Goal: Task Accomplishment & Management: Manage account settings

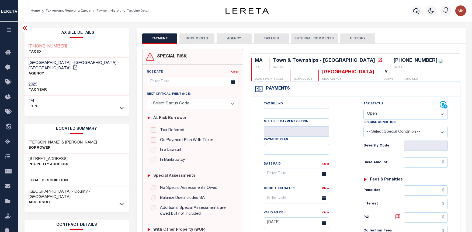
select select "OP2"
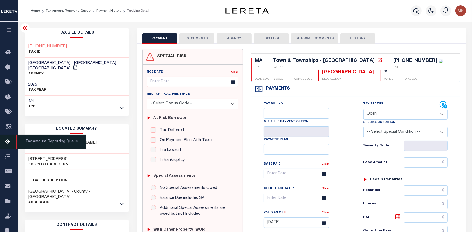
click at [7, 140] on icon at bounding box center [9, 142] width 9 height 7
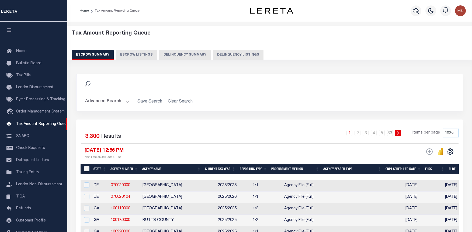
select select "100"
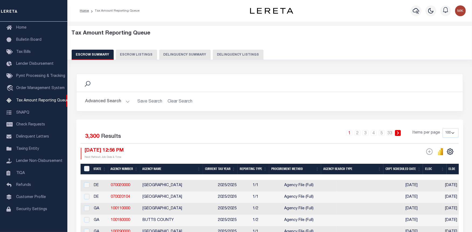
click at [179, 57] on button "Delinquency Summary" at bounding box center [185, 55] width 52 height 10
click at [224, 54] on button "Delinquency Listings" at bounding box center [238, 55] width 51 height 10
select select "100"
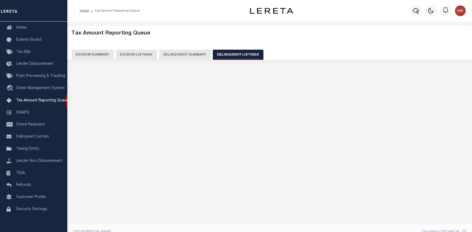
select select "100"
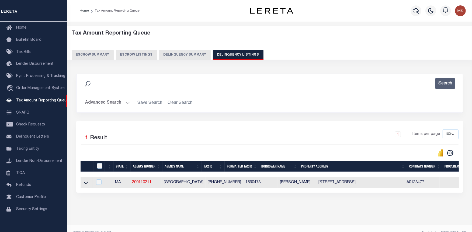
click at [127, 103] on button "Advanced Search" at bounding box center [107, 103] width 45 height 11
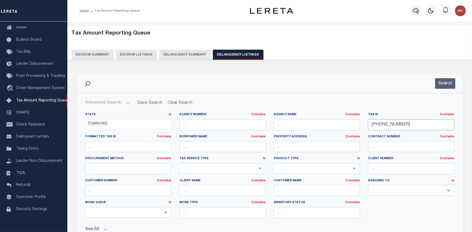
click at [380, 125] on input "[PHONE_NUMBER]" at bounding box center [411, 124] width 86 height 11
paste input "5-05"
type input "159-05-05"
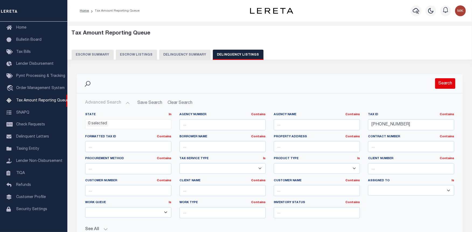
click at [441, 80] on button "Search" at bounding box center [446, 83] width 20 height 11
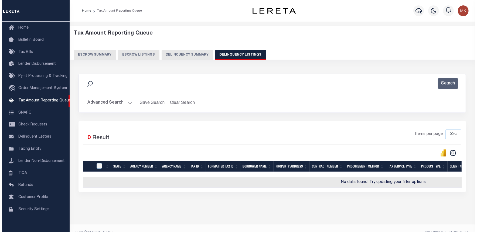
scroll to position [0, 218]
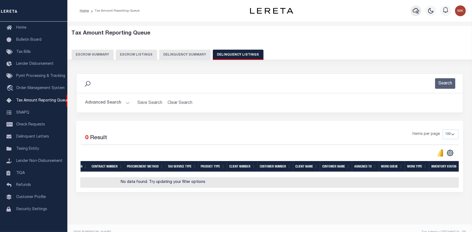
click at [416, 10] on icon "button" at bounding box center [416, 11] width 6 height 6
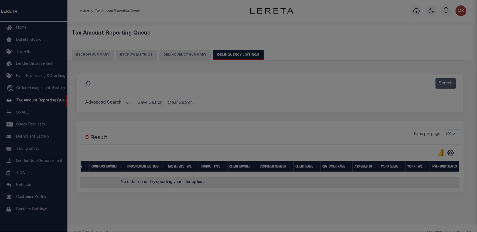
scroll to position [0, 214]
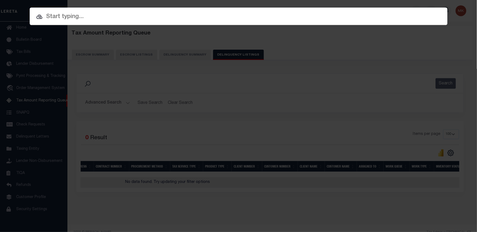
click at [69, 17] on input "text" at bounding box center [239, 16] width 418 height 9
paste input "159-05-05"
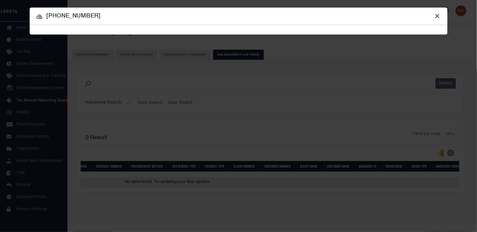
type input "159-05-05"
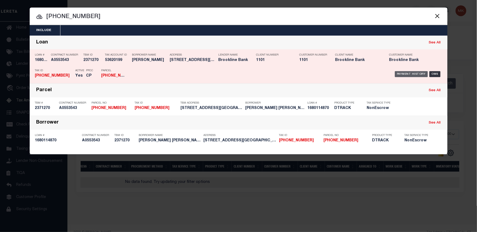
click at [407, 75] on div "Payment History" at bounding box center [411, 74] width 33 height 6
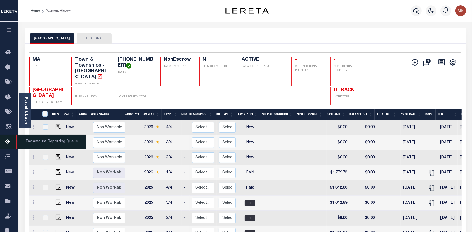
click at [7, 143] on icon at bounding box center [9, 142] width 9 height 7
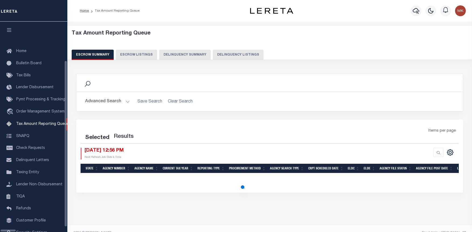
select select "100"
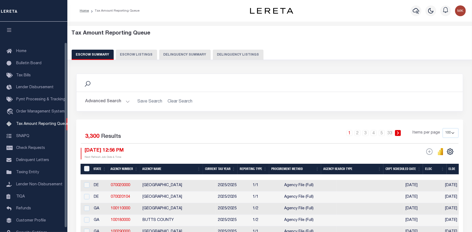
scroll to position [23, 0]
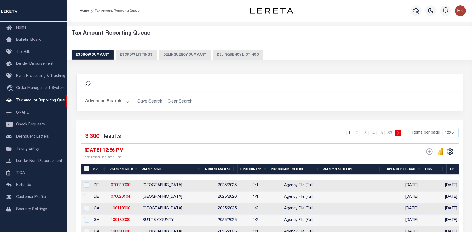
click at [195, 54] on button "Delinquency Summary" at bounding box center [185, 55] width 52 height 10
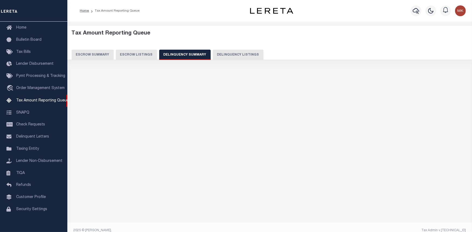
click at [225, 53] on button "Delinquency Listings" at bounding box center [238, 55] width 51 height 10
select select "100"
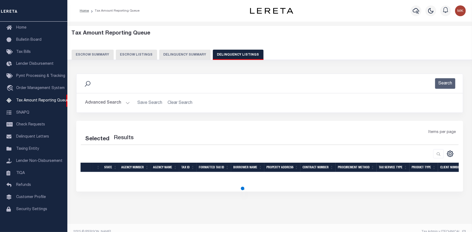
select select "100"
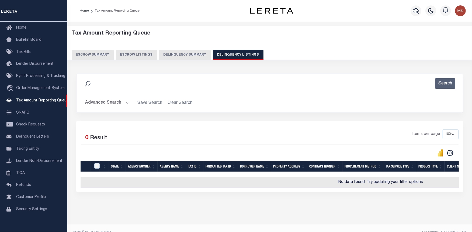
click at [125, 104] on button "Advanced Search" at bounding box center [107, 103] width 45 height 11
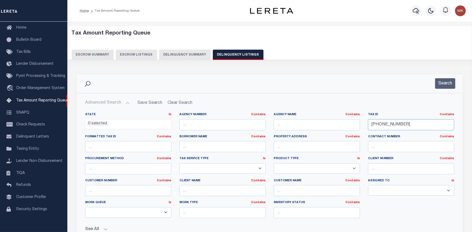
click at [381, 123] on input "159-05-05" at bounding box center [411, 124] width 86 height 11
paste input "4-78"
type input "159-04-78"
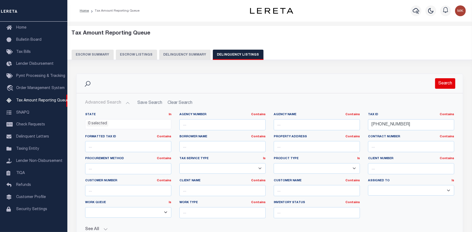
click at [438, 87] on button "Search" at bounding box center [446, 83] width 20 height 11
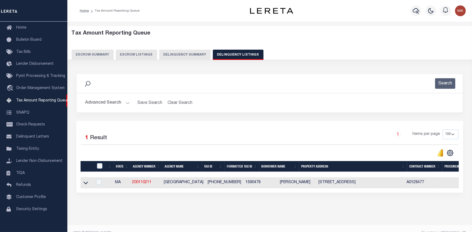
scroll to position [0, 331]
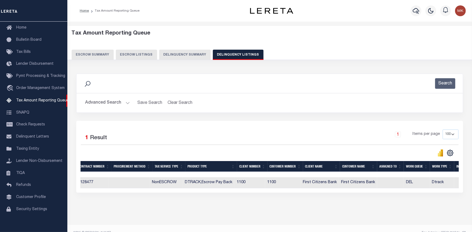
click at [155, 193] on div "Selected 1 Result 1 Items per page 10 25 50 100 500" at bounding box center [269, 157] width 387 height 72
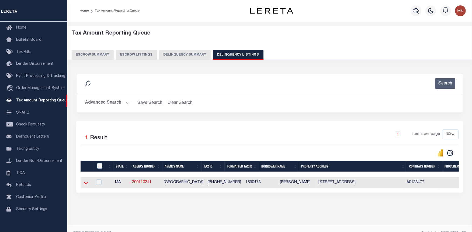
click at [87, 185] on icon at bounding box center [86, 183] width 5 height 6
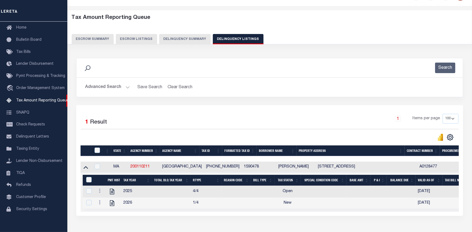
scroll to position [53, 0]
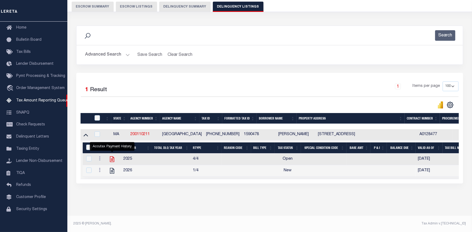
click at [111, 156] on icon "" at bounding box center [112, 159] width 7 height 7
checkbox input "true"
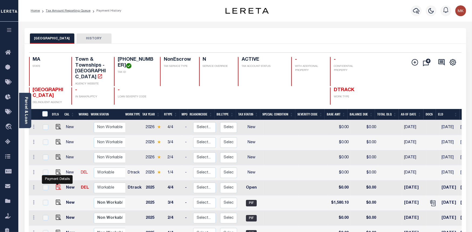
click at [56, 184] on img "" at bounding box center [58, 186] width 5 height 5
checkbox input "true"
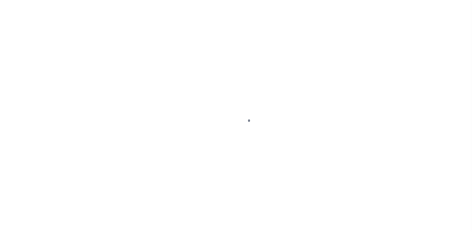
select select "OP2"
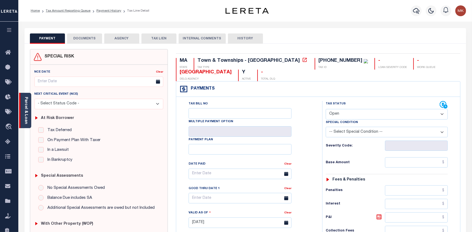
click at [22, 104] on div "Parcel & Loan" at bounding box center [25, 110] width 12 height 35
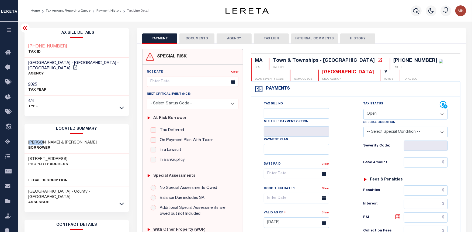
drag, startPoint x: 44, startPoint y: 136, endPoint x: 28, endPoint y: 137, distance: 16.0
click at [29, 140] on h3 "[PERSON_NAME] & [PERSON_NAME]" at bounding box center [63, 142] width 69 height 5
copy h3 "[PERSON_NAME]"
click at [60, 140] on h3 "[PERSON_NAME] & [PERSON_NAME]" at bounding box center [63, 142] width 69 height 5
drag, startPoint x: 76, startPoint y: 137, endPoint x: 69, endPoint y: 138, distance: 7.5
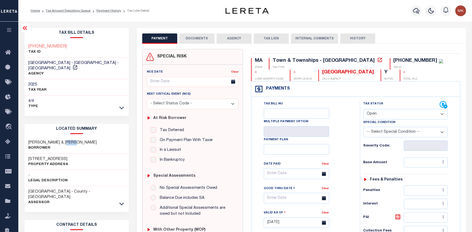
click at [69, 138] on div "BERSON FRANK G & JILL Borrower" at bounding box center [77, 145] width 104 height 16
copy h3 "JILL"
click at [44, 140] on h3 "BERSON FRANK G & JILL" at bounding box center [63, 142] width 69 height 5
drag, startPoint x: 44, startPoint y: 137, endPoint x: 29, endPoint y: 136, distance: 15.9
click at [29, 140] on h3 "BERSON FRANK G & JILL" at bounding box center [63, 142] width 69 height 5
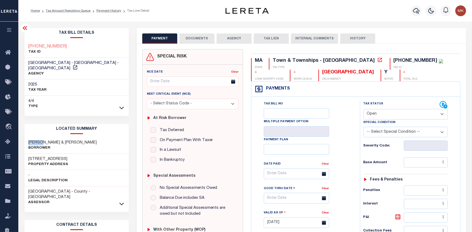
copy h3 "BERSON"
click at [58, 140] on h3 "BERSON FRANK G & JILL" at bounding box center [63, 142] width 69 height 5
drag, startPoint x: 59, startPoint y: 137, endPoint x: 47, endPoint y: 136, distance: 11.9
click at [47, 140] on h3 "BERSON FRANK G & JILL" at bounding box center [63, 142] width 69 height 5
copy h3 "FRANK"
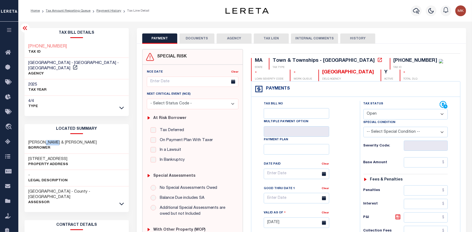
click at [47, 156] on h3 "60 LONGWOOD AVENUE # 910" at bounding box center [49, 158] width 40 height 5
drag, startPoint x: 57, startPoint y: 153, endPoint x: 28, endPoint y: 153, distance: 29.4
click at [28, 154] on div "60 LONGWOOD AVENUE # 910 Property Address" at bounding box center [77, 162] width 104 height 16
copy h3 "60 LONGWOOD"
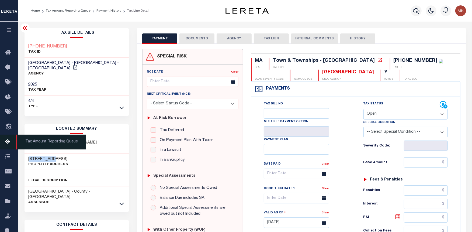
click at [5, 142] on icon at bounding box center [9, 142] width 9 height 7
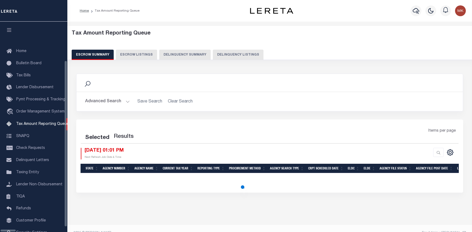
select select "100"
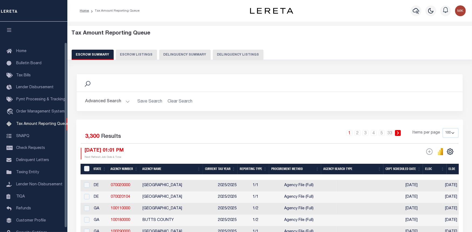
scroll to position [23, 0]
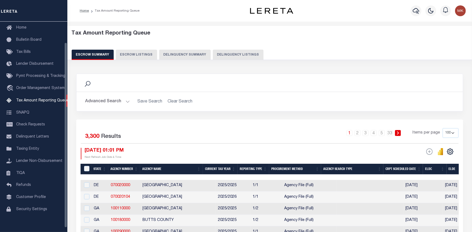
click at [222, 53] on button "Delinquency Listings" at bounding box center [238, 55] width 51 height 10
select select "100"
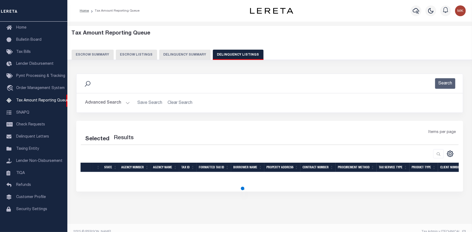
select select "100"
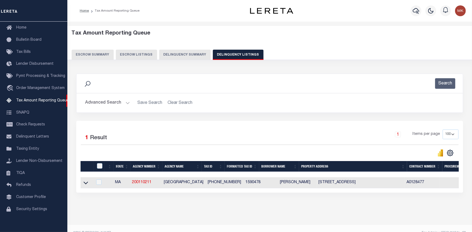
click at [126, 104] on button "Advanced Search" at bounding box center [107, 103] width 45 height 11
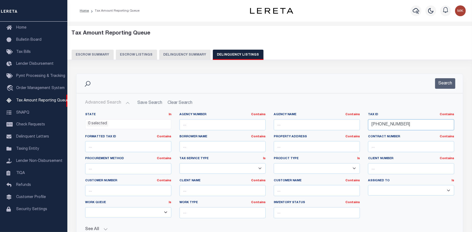
click at [384, 125] on input "159-04-78" at bounding box center [411, 124] width 86 height 11
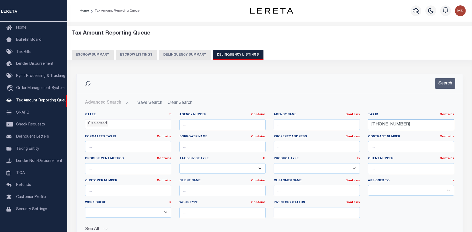
paste input "5-80"
type input "[PHONE_NUMBER]"
click at [446, 83] on button "Search" at bounding box center [446, 83] width 20 height 11
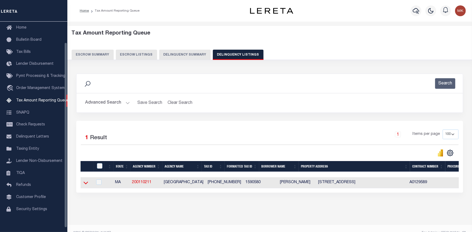
click at [86, 184] on icon at bounding box center [86, 183] width 5 height 3
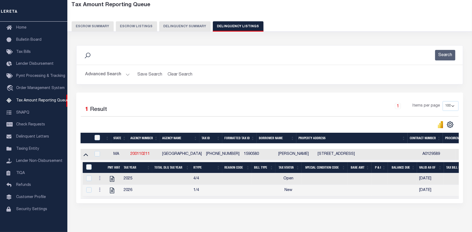
scroll to position [30, 0]
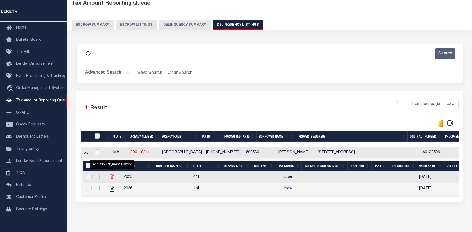
click at [111, 179] on icon "" at bounding box center [112, 177] width 7 height 7
checkbox input "true"
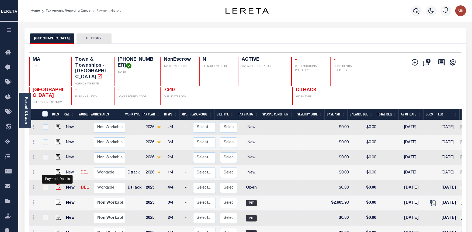
click at [56, 184] on img "" at bounding box center [58, 186] width 5 height 5
checkbox input "true"
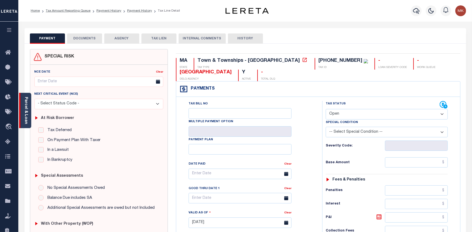
click at [26, 109] on link "Parcel & Loan" at bounding box center [26, 110] width 4 height 27
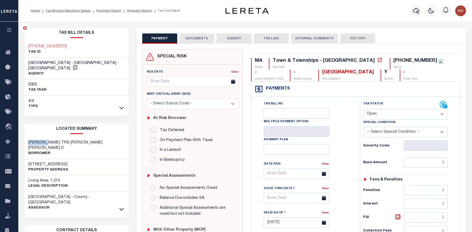
drag, startPoint x: 50, startPoint y: 137, endPoint x: 28, endPoint y: 136, distance: 21.8
click at [29, 140] on h3 "[PERSON_NAME] TRS [PERSON_NAME] [PERSON_NAME] D" at bounding box center [77, 145] width 96 height 11
click at [88, 140] on h3 "[PERSON_NAME] TRS [PERSON_NAME] [PERSON_NAME] D" at bounding box center [77, 145] width 96 height 11
drag, startPoint x: 55, startPoint y: 138, endPoint x: 117, endPoint y: 138, distance: 62.3
click at [117, 138] on div "[PERSON_NAME] TRS [PERSON_NAME] [PERSON_NAME] D Borrower" at bounding box center [77, 148] width 104 height 22
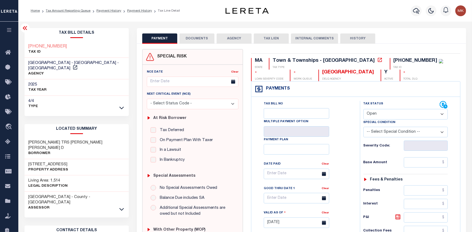
click at [106, 151] on p "Borrower" at bounding box center [77, 153] width 96 height 5
drag, startPoint x: 96, startPoint y: 136, endPoint x: 113, endPoint y: 138, distance: 17.6
click at [113, 140] on h3 "[PERSON_NAME] TRS [PERSON_NAME] [PERSON_NAME] D" at bounding box center [77, 145] width 96 height 11
copy h3 "[PERSON_NAME]"
click at [439, 115] on select "- Select Status Code - Open Due/Unpaid Paid Incomplete No Tax Due Internal Refu…" at bounding box center [406, 114] width 85 height 11
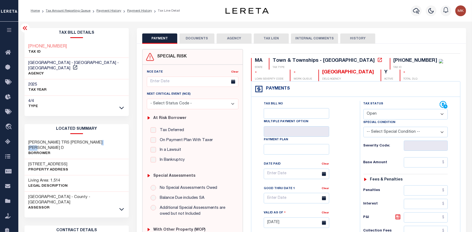
select select "PYD"
click at [364, 109] on select "- Select Status Code - Open Due/Unpaid Paid Incomplete No Tax Due Internal Refu…" at bounding box center [406, 114] width 85 height 11
type input "[DATE]"
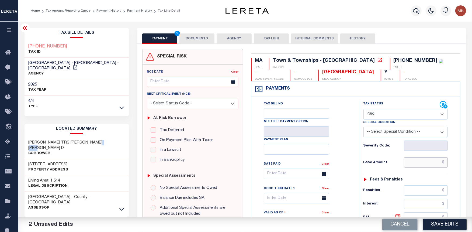
click at [415, 161] on input "text" at bounding box center [426, 162] width 44 height 10
type input "$0.00"
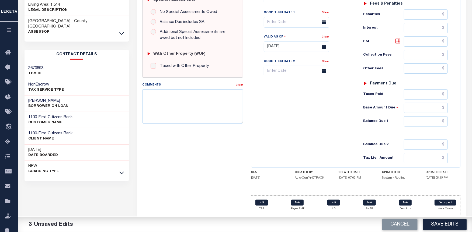
scroll to position [177, 0]
click at [413, 147] on input "text" at bounding box center [426, 144] width 44 height 10
click at [413, 121] on input "text" at bounding box center [426, 121] width 44 height 10
type input "$0.00"
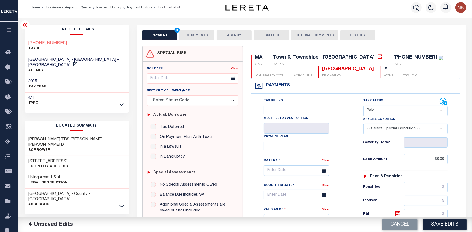
scroll to position [0, 0]
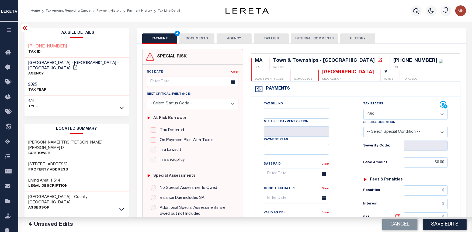
click at [200, 40] on button "DOCUMENTS" at bounding box center [197, 38] width 35 height 10
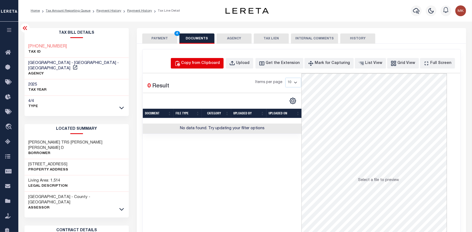
click at [220, 64] on div "Copy from Clipboard" at bounding box center [201, 63] width 39 height 6
select select "POP"
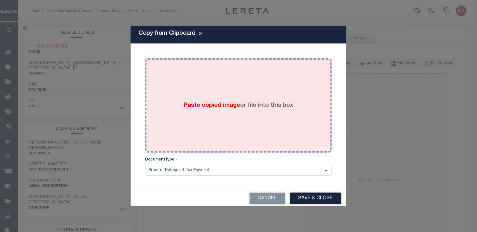
click at [237, 111] on div "Paste copied image or file into this box" at bounding box center [238, 105] width 179 height 86
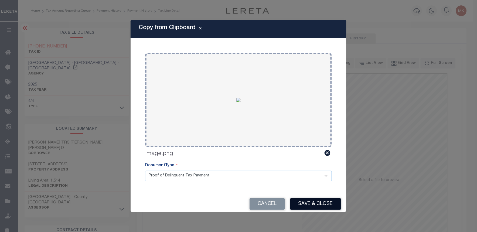
click at [315, 202] on button "Save & Close" at bounding box center [315, 204] width 51 height 12
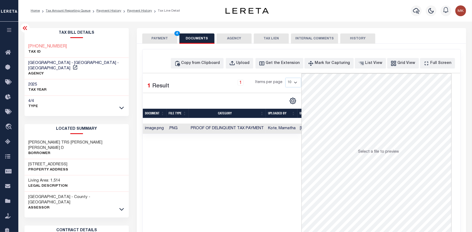
click at [153, 39] on button "PAYMENT 4" at bounding box center [159, 38] width 35 height 10
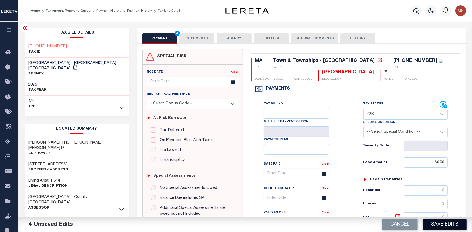
click at [439, 221] on button "Save Edits" at bounding box center [445, 225] width 44 height 12
checkbox input "false"
type input "$0"
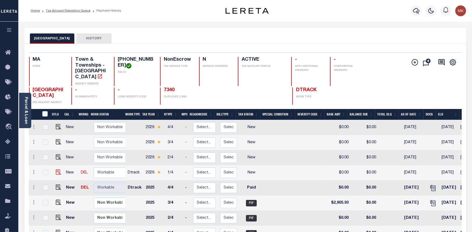
click at [57, 169] on img at bounding box center [58, 171] width 5 height 5
checkbox input "true"
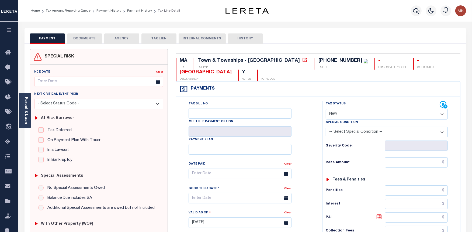
click at [438, 115] on select "- Select Status Code - Open Due/Unpaid Paid Incomplete No Tax Due Internal Refu…" at bounding box center [387, 114] width 122 height 11
select select "DUE"
click at [326, 109] on select "- Select Status Code - Open Due/Unpaid Paid Incomplete No Tax Due Internal Refu…" at bounding box center [387, 114] width 122 height 11
type input "[DATE]"
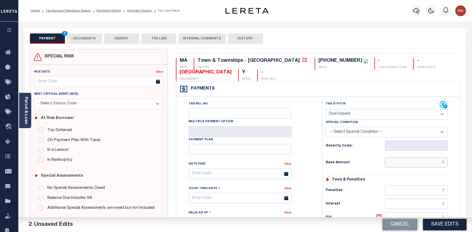
click at [405, 165] on input "text" at bounding box center [416, 162] width 63 height 10
click at [394, 162] on input "text" at bounding box center [416, 162] width 63 height 10
paste input "3,241.02"
type input "$3,241.02"
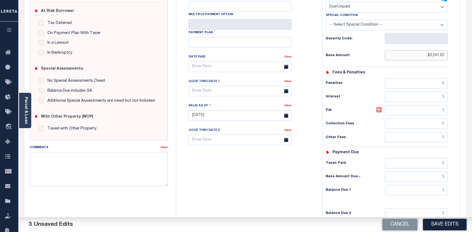
scroll to position [150, 0]
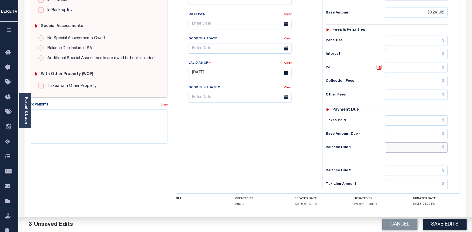
click at [402, 147] on input "text" at bounding box center [416, 147] width 63 height 10
paste input "726.32"
type input "$726.32"
drag, startPoint x: 444, startPoint y: 12, endPoint x: 429, endPoint y: 12, distance: 15.1
click at [429, 12] on input "$3,241.02" at bounding box center [416, 13] width 63 height 10
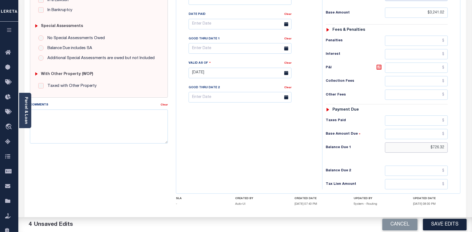
drag, startPoint x: 444, startPoint y: 149, endPoint x: 433, endPoint y: 150, distance: 11.4
click at [433, 150] on input "$726.32" at bounding box center [416, 147] width 63 height 10
click at [376, 104] on div "Tax Status Status - Select Status Code -" at bounding box center [389, 70] width 133 height 238
click at [406, 133] on input "text" at bounding box center [416, 134] width 63 height 10
paste input "2,514.7"
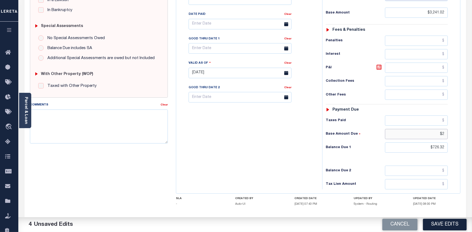
type input "$"
click at [432, 119] on input "text" at bounding box center [416, 120] width 63 height 10
paste input "2,514.7"
type input "$2,514.70"
click at [379, 68] on icon at bounding box center [379, 67] width 6 height 6
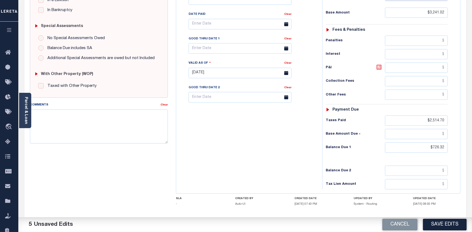
type input "$2,514.70"
click at [431, 134] on input "text" at bounding box center [416, 134] width 63 height 10
paste input "2,514.7"
click at [378, 70] on icon at bounding box center [379, 67] width 6 height 6
type input "$2,514.70"
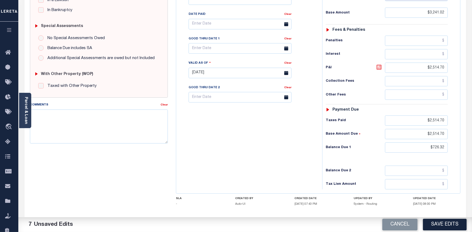
click at [378, 69] on icon at bounding box center [379, 67] width 6 height 6
drag, startPoint x: 425, startPoint y: 68, endPoint x: 451, endPoint y: 69, distance: 25.4
click at [451, 69] on div "Tax Status Status - Select Status Code -" at bounding box center [389, 70] width 133 height 238
click at [378, 69] on icon at bounding box center [379, 67] width 6 height 6
type input "$2,514.70"
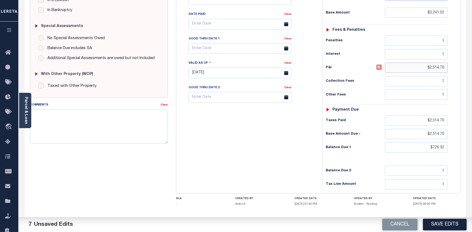
drag, startPoint x: 427, startPoint y: 68, endPoint x: 453, endPoint y: 69, distance: 25.4
click at [453, 69] on div "Tax Status Status - Select Status Code -" at bounding box center [389, 70] width 133 height 238
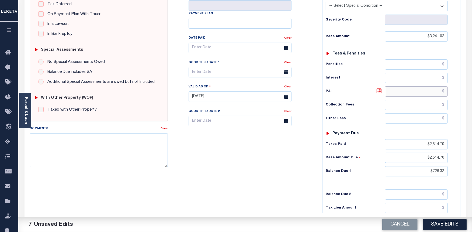
scroll to position [120, 0]
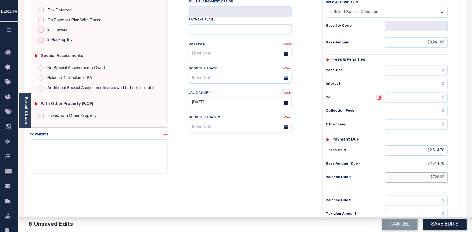
drag, startPoint x: 441, startPoint y: 179, endPoint x: 432, endPoint y: 179, distance: 9.5
click at [432, 179] on input "$726.32" at bounding box center [416, 177] width 63 height 10
drag, startPoint x: 429, startPoint y: 164, endPoint x: 448, endPoint y: 164, distance: 19.1
click at [448, 164] on input "$2,514.70" at bounding box center [416, 164] width 63 height 10
paste input "$726.32"
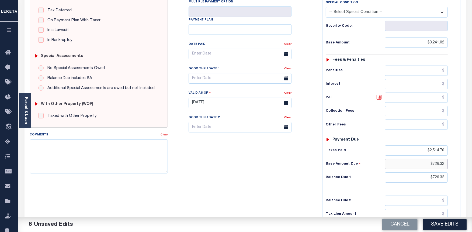
type input "$726.32"
drag, startPoint x: 445, startPoint y: 177, endPoint x: 430, endPoint y: 179, distance: 15.5
click at [430, 179] on input "$726.32" at bounding box center [416, 177] width 63 height 10
click at [379, 98] on icon at bounding box center [379, 97] width 6 height 6
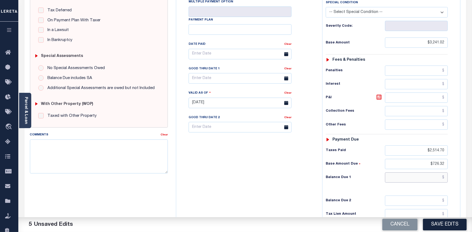
click at [437, 176] on input "text" at bounding box center [416, 177] width 63 height 10
type input "$726.32"
click at [379, 99] on icon at bounding box center [379, 96] width 3 height 3
type input "$2,514.70"
drag, startPoint x: 445, startPoint y: 98, endPoint x: 426, endPoint y: 98, distance: 18.6
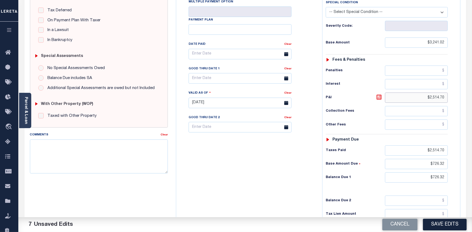
click at [426, 98] on input "$2,514.70" at bounding box center [416, 98] width 63 height 10
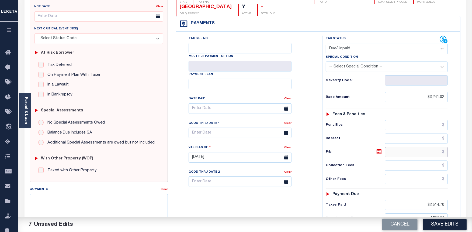
scroll to position [0, 0]
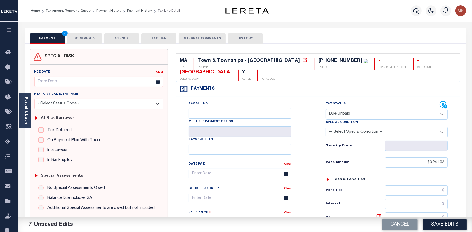
click at [89, 37] on button "DOCUMENTS" at bounding box center [84, 38] width 35 height 10
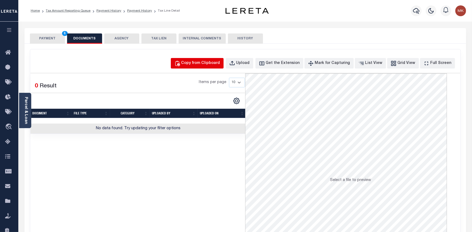
click at [195, 61] on div "Copy from Clipboard" at bounding box center [201, 63] width 39 height 6
select select "POP"
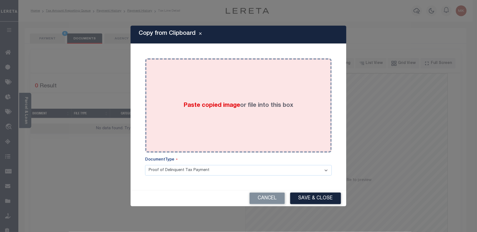
click at [201, 109] on label "Paste copied image or file into this box" at bounding box center [239, 105] width 110 height 9
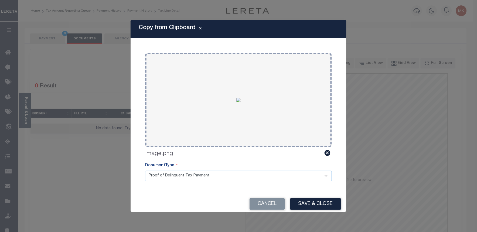
click at [314, 203] on button "Save & Close" at bounding box center [315, 204] width 51 height 12
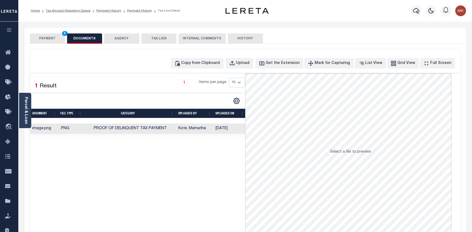
click at [47, 40] on button "PAYMENT 6" at bounding box center [47, 38] width 35 height 10
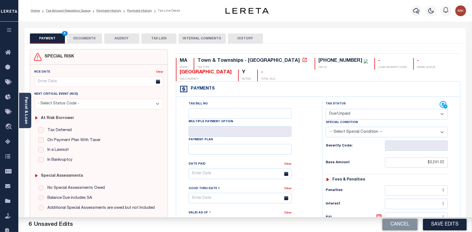
click at [439, 221] on button "Save Edits" at bounding box center [445, 225] width 44 height 12
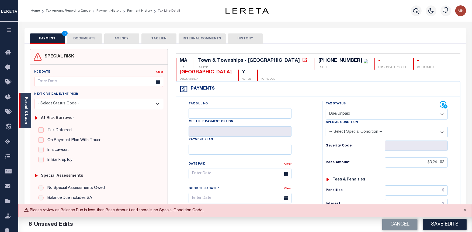
click at [23, 104] on div "Parcel & Loan" at bounding box center [25, 110] width 12 height 35
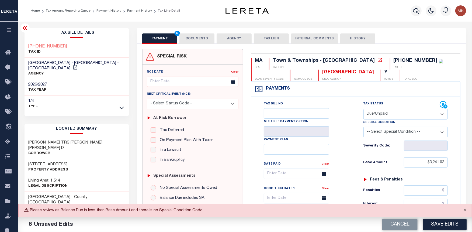
click at [236, 39] on button "AGENCY" at bounding box center [234, 38] width 35 height 10
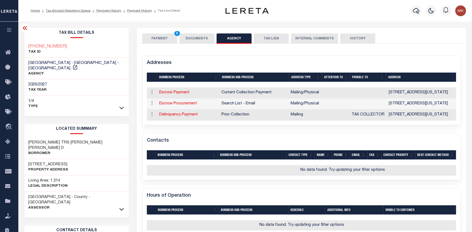
click at [162, 39] on button "PAYMENT 6" at bounding box center [159, 38] width 35 height 10
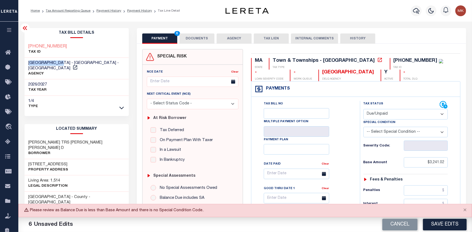
drag, startPoint x: 64, startPoint y: 62, endPoint x: 28, endPoint y: 65, distance: 36.2
click at [28, 65] on div "BROOKLINE TOWN - Town & Townships - MA AGENCY" at bounding box center [77, 69] width 104 height 22
copy span "[GEOGRAPHIC_DATA]"
click at [10, 141] on icon at bounding box center [9, 142] width 9 height 7
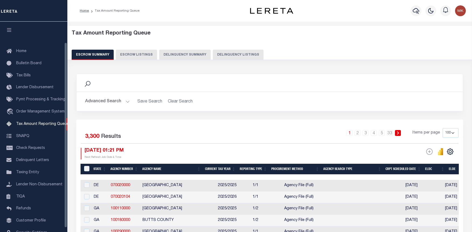
select select "100"
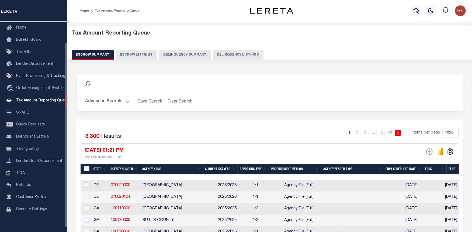
click at [186, 53] on button "Delinquency Summary" at bounding box center [185, 55] width 52 height 10
select select
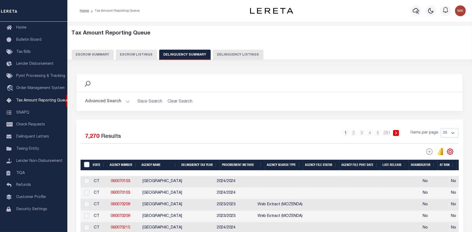
click at [127, 100] on button "Advanced Search" at bounding box center [107, 101] width 45 height 11
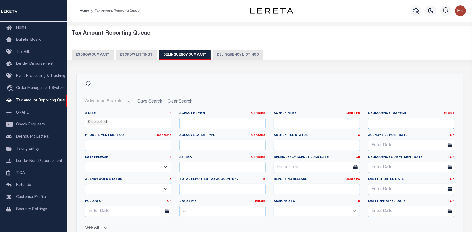
click at [384, 122] on input "number" at bounding box center [411, 123] width 86 height 11
type input "1"
drag, startPoint x: 238, startPoint y: 56, endPoint x: 241, endPoint y: 54, distance: 2.9
click at [239, 56] on button "Delinquency Listings" at bounding box center [238, 55] width 51 height 10
select select "100"
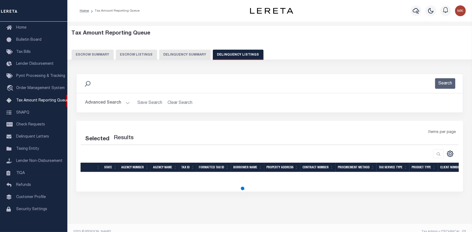
select select "100"
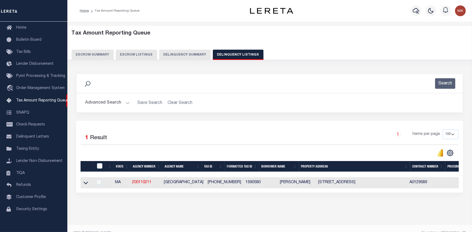
click at [127, 103] on button "Advanced Search" at bounding box center [107, 103] width 45 height 11
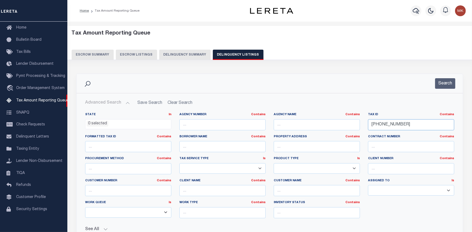
click at [379, 125] on input "159-05-80" at bounding box center [411, 124] width 86 height 11
paste input "12-01"
type input "159-12-01"
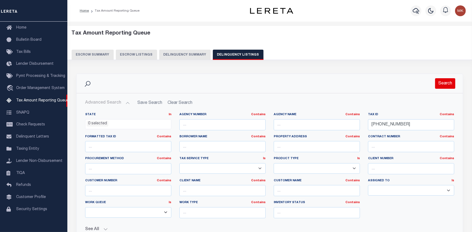
click at [441, 83] on button "Search" at bounding box center [446, 83] width 20 height 11
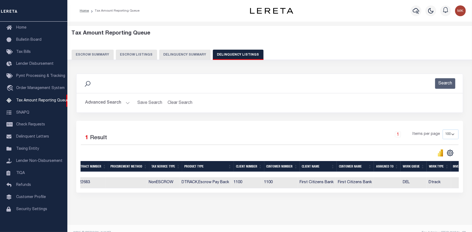
scroll to position [0, 0]
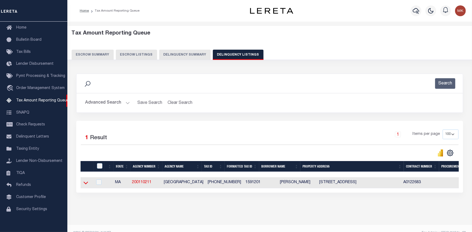
click at [85, 183] on icon at bounding box center [86, 183] width 5 height 6
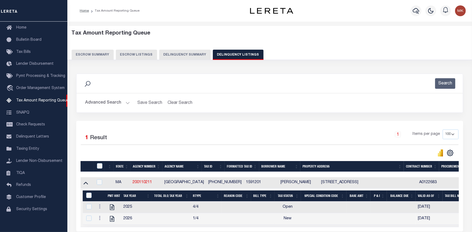
scroll to position [53, 0]
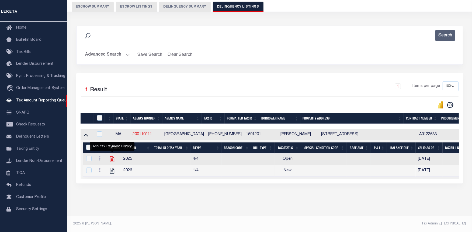
click at [114, 156] on icon "" at bounding box center [112, 159] width 4 height 6
checkbox input "true"
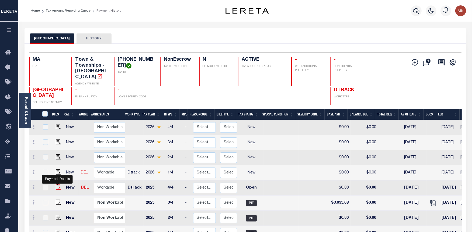
click at [57, 184] on img "" at bounding box center [58, 186] width 5 height 5
checkbox input "true"
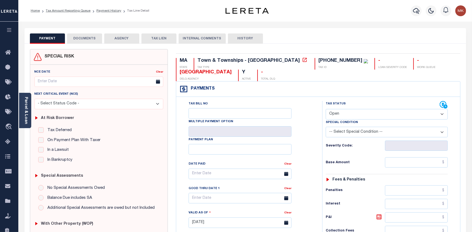
click at [25, 114] on link "Parcel & Loan" at bounding box center [26, 110] width 4 height 27
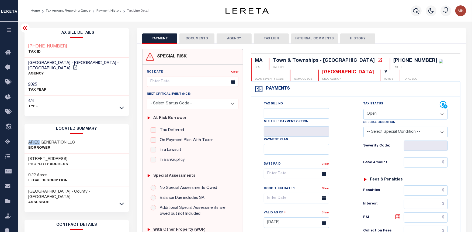
drag, startPoint x: 39, startPoint y: 136, endPoint x: 27, endPoint y: 136, distance: 12.1
click at [27, 137] on div "ARIES GENERATION LLC Borrower" at bounding box center [77, 145] width 104 height 16
copy h3 "ARIES"
click at [443, 115] on select "- Select Status Code - Open Due/Unpaid Paid Incomplete No Tax Due Internal Refu…" at bounding box center [406, 114] width 85 height 11
select select "PYD"
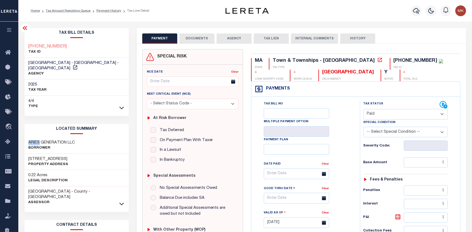
click at [364, 109] on select "- Select Status Code - Open Due/Unpaid Paid Incomplete No Tax Due Internal Refu…" at bounding box center [406, 114] width 85 height 11
type input "[DATE]"
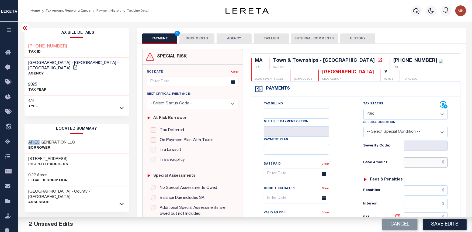
click at [424, 162] on input "text" at bounding box center [426, 162] width 44 height 10
type input "$0.00"
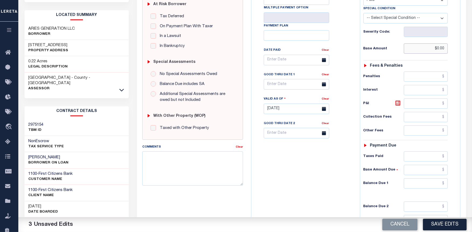
scroll to position [120, 0]
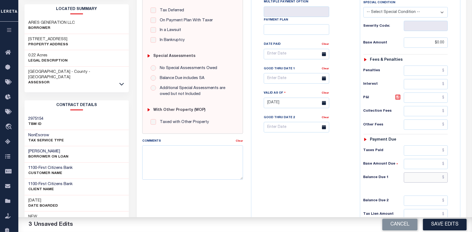
click at [419, 179] on input "text" at bounding box center [426, 177] width 44 height 10
type input "$0.00"
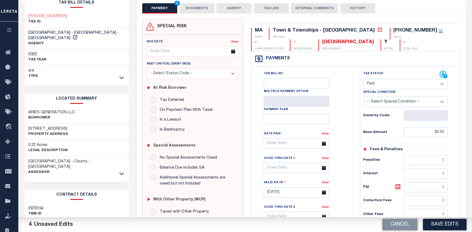
scroll to position [0, 0]
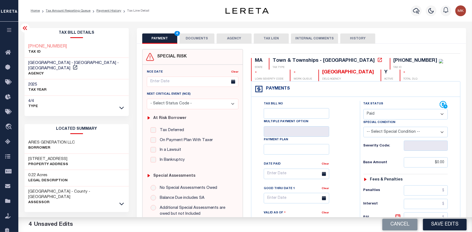
click at [206, 39] on button "DOCUMENTS" at bounding box center [197, 38] width 35 height 10
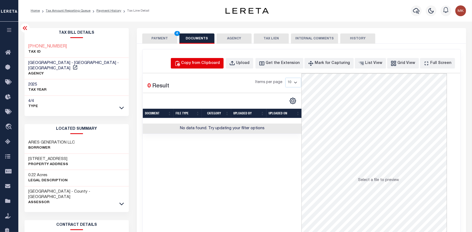
click at [208, 66] on div "Copy from Clipboard" at bounding box center [201, 63] width 39 height 6
select select "POP"
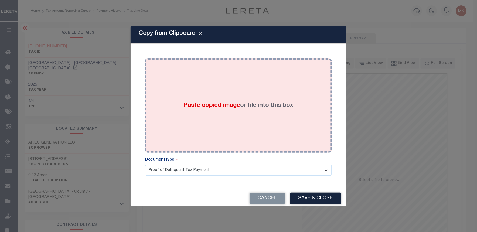
click at [196, 101] on label "Paste copied image or file into this box" at bounding box center [239, 105] width 110 height 9
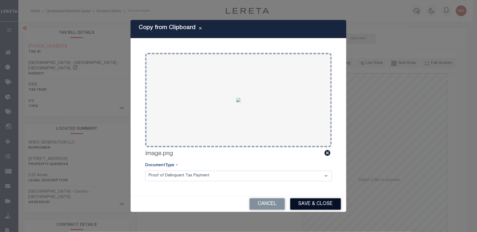
click at [311, 204] on button "Save & Close" at bounding box center [315, 204] width 51 height 12
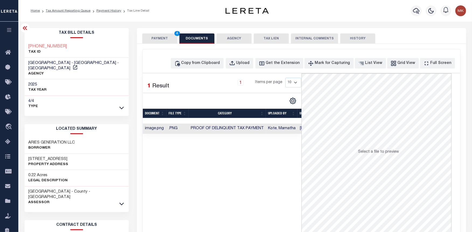
click at [153, 38] on button "PAYMENT 4" at bounding box center [159, 38] width 35 height 10
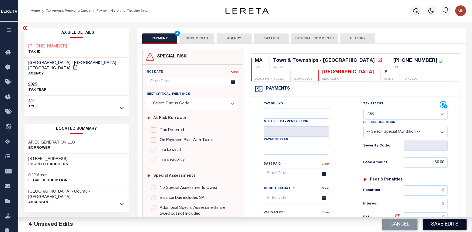
click at [434, 224] on button "Save Edits" at bounding box center [445, 225] width 44 height 12
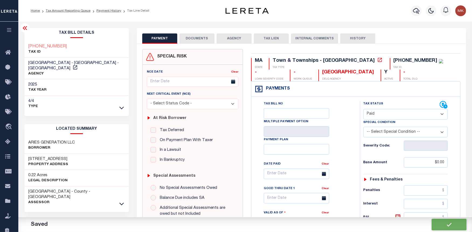
checkbox input "false"
type input "$0"
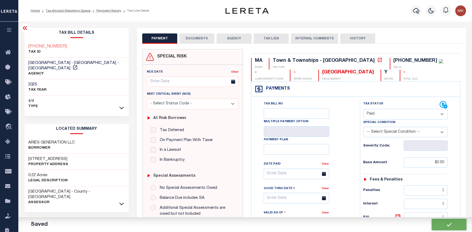
type input "$0"
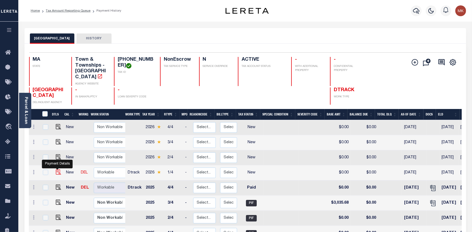
click at [58, 169] on img "" at bounding box center [58, 171] width 5 height 5
checkbox input "true"
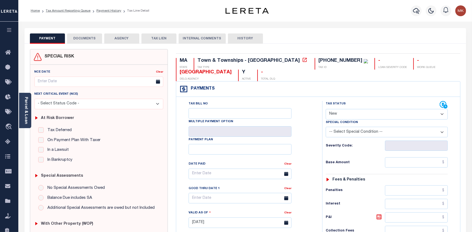
click at [392, 112] on select "- Select Status Code - Open Due/Unpaid Paid Incomplete No Tax Due Internal Refu…" at bounding box center [387, 114] width 122 height 11
select select "PYD"
click at [326, 109] on select "- Select Status Code - Open Due/Unpaid Paid Incomplete No Tax Due Internal Refu…" at bounding box center [387, 114] width 122 height 11
type input "[DATE]"
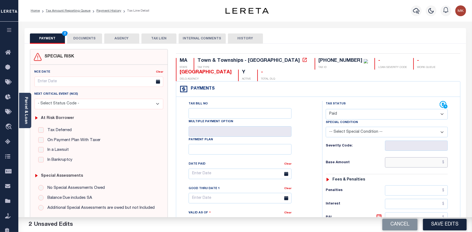
click at [394, 165] on input "text" at bounding box center [416, 162] width 63 height 10
type input "$0.00"
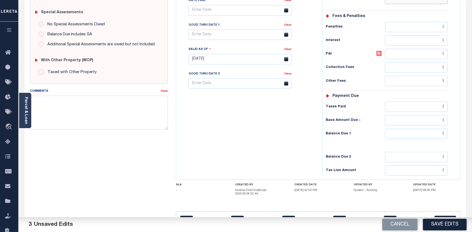
scroll to position [180, 0]
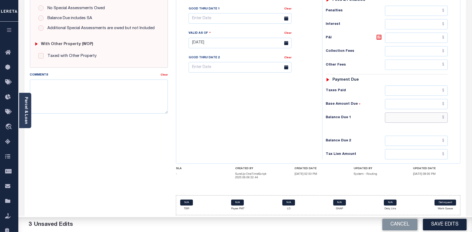
click at [399, 117] on input "text" at bounding box center [416, 117] width 63 height 10
type input "$0.00"
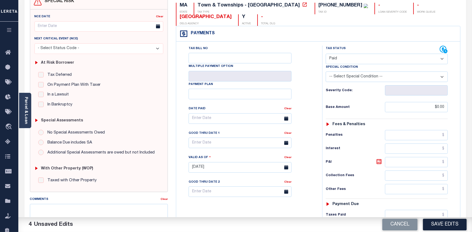
scroll to position [0, 0]
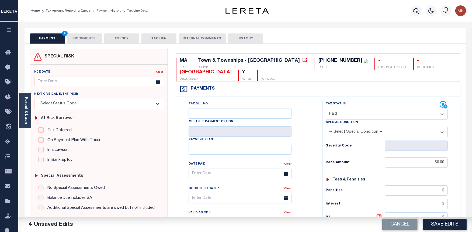
click at [87, 38] on button "DOCUMENTS" at bounding box center [84, 38] width 35 height 10
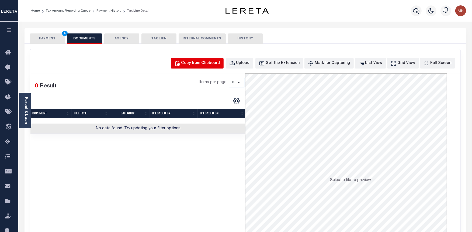
click at [208, 62] on div "Copy from Clipboard" at bounding box center [201, 63] width 39 height 6
select select "POP"
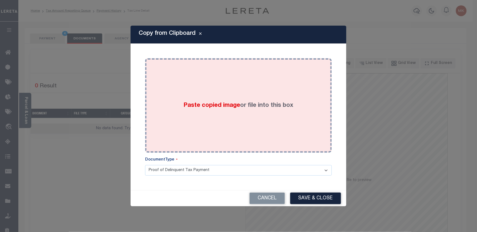
click at [223, 107] on span "Paste copied image" at bounding box center [212, 105] width 57 height 6
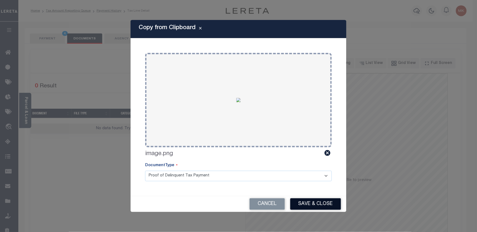
click at [317, 208] on button "Save & Close" at bounding box center [315, 204] width 51 height 12
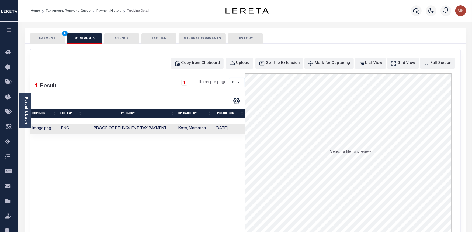
click at [52, 39] on button "PAYMENT 4" at bounding box center [47, 38] width 35 height 10
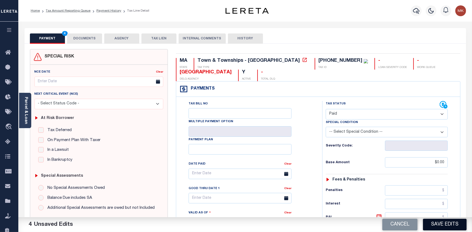
click at [450, 223] on button "Save Edits" at bounding box center [445, 225] width 44 height 12
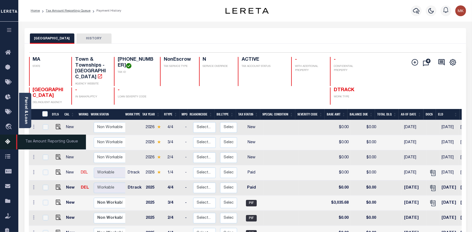
click at [9, 144] on icon at bounding box center [9, 142] width 9 height 7
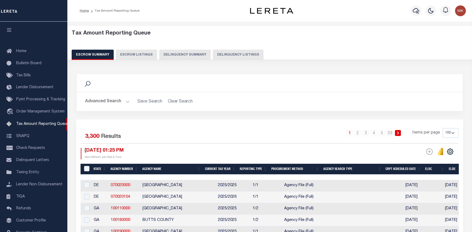
select select "100"
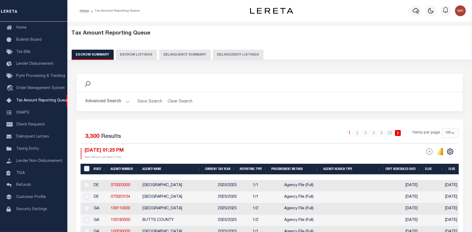
click at [234, 53] on button "Delinquency Listings" at bounding box center [238, 55] width 51 height 10
select select "100"
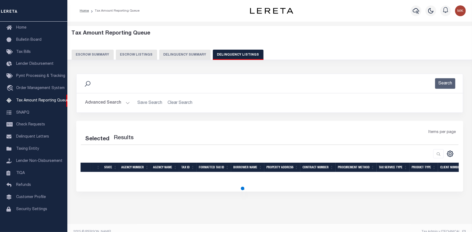
select select "100"
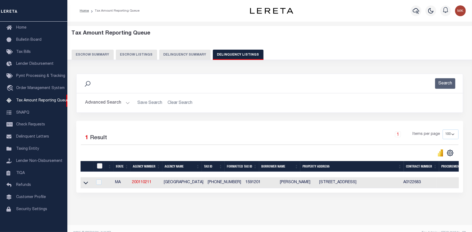
click at [99, 166] on input "checkbox" at bounding box center [99, 165] width 5 height 5
checkbox input "true"
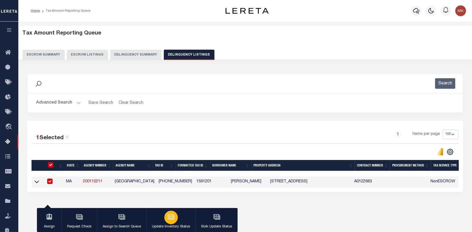
click at [174, 221] on div "button" at bounding box center [171, 217] width 13 height 13
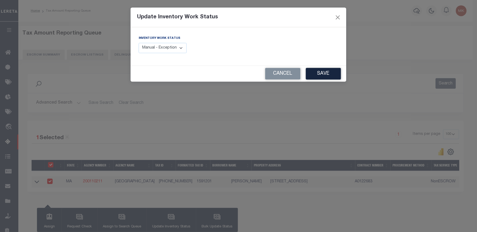
click at [177, 49] on select "Manual - Exception Pended - Awaiting Search Late Add Exception Completed" at bounding box center [163, 48] width 48 height 11
select select "4"
click at [139, 43] on select "Manual - Exception Pended - Awaiting Search Late Add Exception Completed" at bounding box center [163, 48] width 48 height 11
click at [321, 72] on button "Save" at bounding box center [323, 74] width 35 height 12
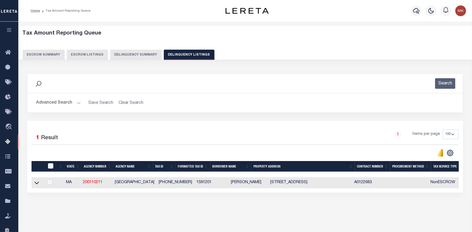
click at [75, 101] on button "Advanced Search" at bounding box center [58, 103] width 45 height 11
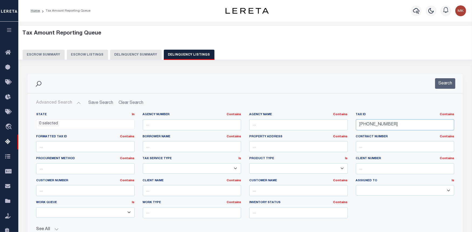
click at [375, 125] on input "159-12-01" at bounding box center [405, 124] width 99 height 11
paste input "159-12-02"
click at [375, 125] on input "159-12-159-12-02" at bounding box center [405, 124] width 99 height 11
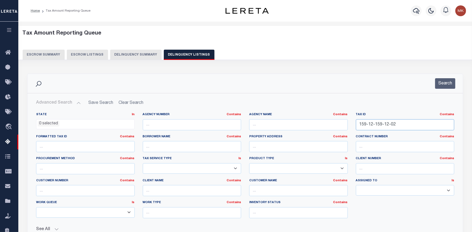
click at [375, 125] on input "159-12-159-12-02" at bounding box center [405, 124] width 99 height 11
paste input "text"
type input "159-12-02"
click at [444, 81] on button "Search" at bounding box center [446, 83] width 20 height 11
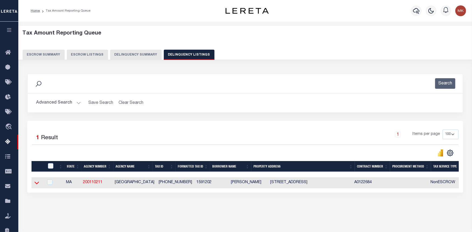
click at [39, 183] on icon at bounding box center [37, 183] width 5 height 3
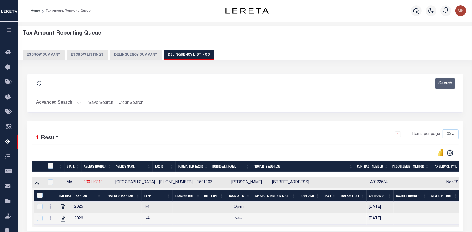
scroll to position [54, 0]
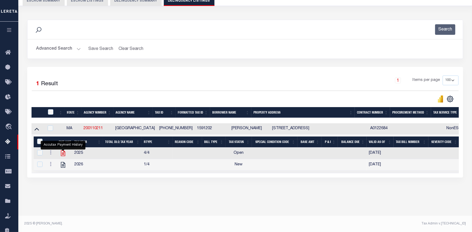
click at [63, 155] on icon "" at bounding box center [63, 153] width 7 height 7
checkbox input "true"
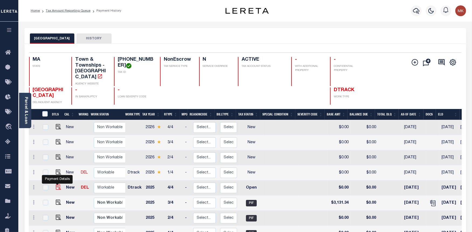
click at [58, 184] on img "" at bounding box center [58, 186] width 5 height 5
checkbox input "true"
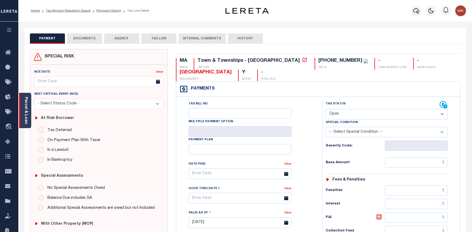
click at [26, 118] on link "Parcel & Loan" at bounding box center [26, 110] width 4 height 27
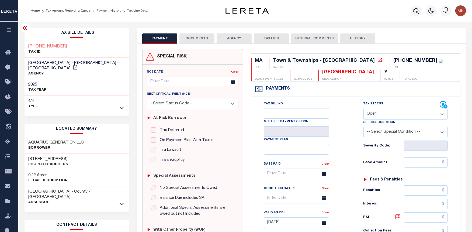
click at [433, 114] on select "- Select Status Code - Open Due/Unpaid Paid Incomplete No Tax Due Internal Refu…" at bounding box center [406, 114] width 85 height 11
select select "PYD"
click at [364, 109] on select "- Select Status Code - Open Due/Unpaid Paid Incomplete No Tax Due Internal Refu…" at bounding box center [406, 114] width 85 height 11
type input "[DATE]"
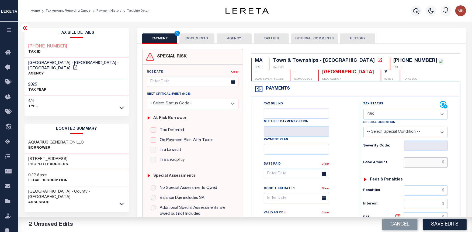
click at [413, 165] on input "text" at bounding box center [426, 162] width 44 height 10
type input "$0.00"
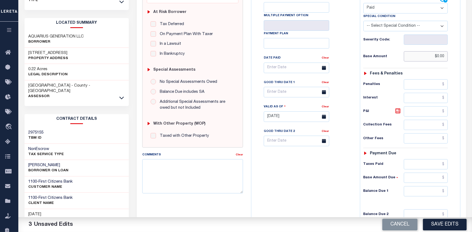
scroll to position [150, 0]
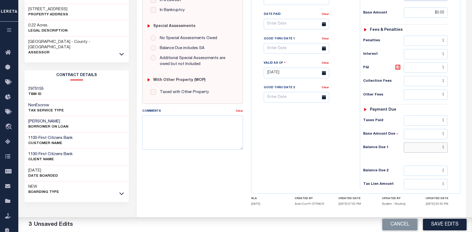
click at [414, 147] on input "text" at bounding box center [426, 147] width 44 height 10
type input "$0.00"
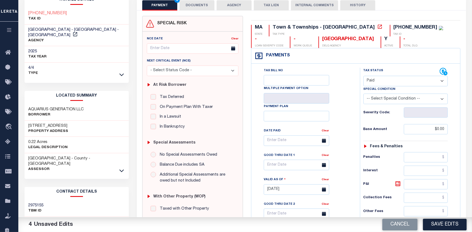
scroll to position [0, 0]
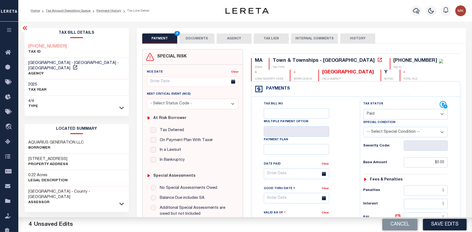
click at [195, 41] on button "DOCUMENTS" at bounding box center [197, 38] width 35 height 10
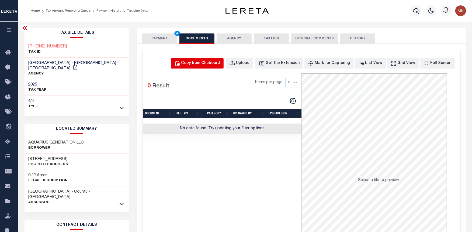
click at [200, 65] on div "Copy from Clipboard" at bounding box center [201, 63] width 39 height 6
select select "POP"
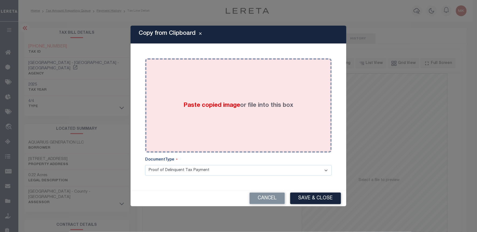
click at [258, 106] on label "Paste copied image or file into this box" at bounding box center [239, 105] width 110 height 9
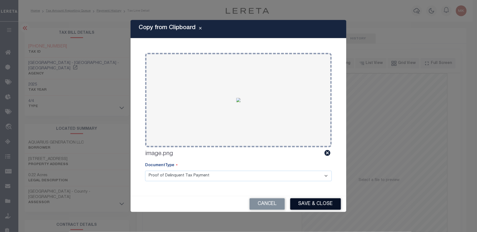
click at [320, 203] on button "Save & Close" at bounding box center [315, 204] width 51 height 12
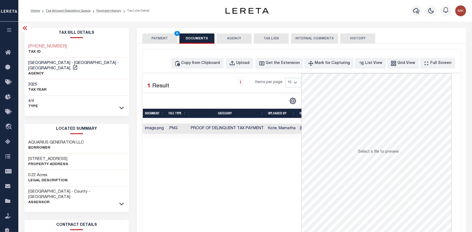
click at [159, 38] on button "PAYMENT 4" at bounding box center [159, 38] width 35 height 10
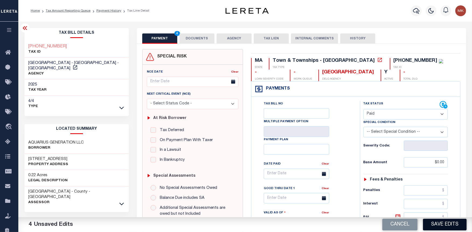
click at [438, 229] on button "Save Edits" at bounding box center [445, 225] width 44 height 12
checkbox input "false"
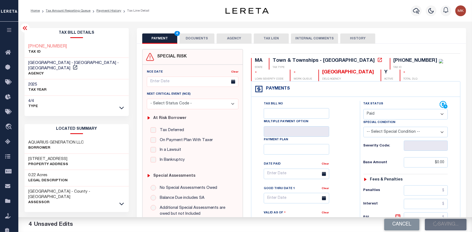
type input "$0"
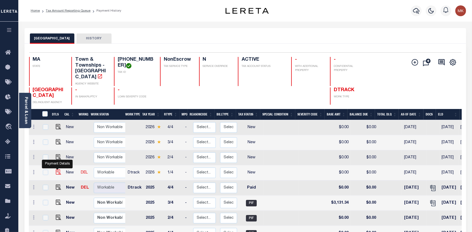
click at [57, 169] on img "" at bounding box center [58, 171] width 5 height 5
checkbox input "true"
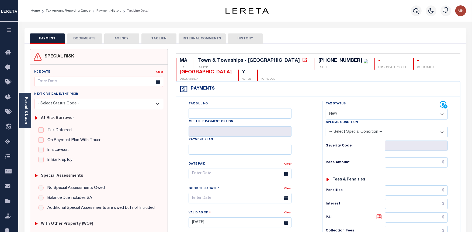
click at [337, 111] on select "- Select Status Code - Open Due/Unpaid Paid Incomplete No Tax Due Internal Refu…" at bounding box center [387, 114] width 122 height 11
select select "PYD"
click at [326, 109] on select "- Select Status Code - Open Due/Unpaid Paid Incomplete No Tax Due Internal Refu…" at bounding box center [387, 114] width 122 height 11
type input "[DATE]"
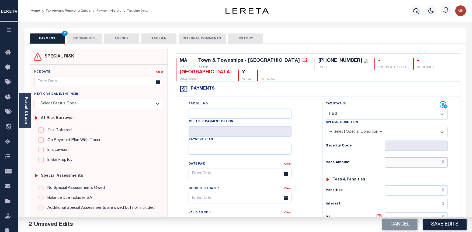
click at [394, 163] on input "text" at bounding box center [416, 162] width 63 height 10
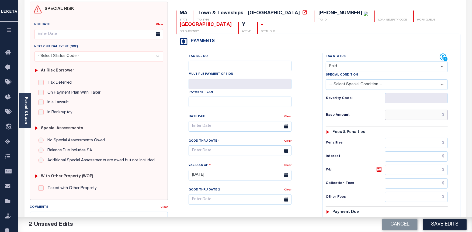
scroll to position [60, 0]
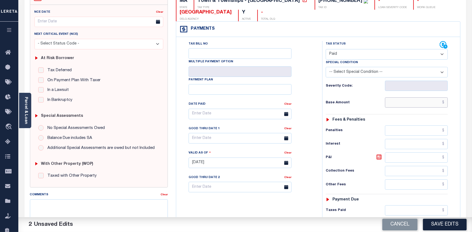
click at [401, 103] on input "text" at bounding box center [416, 102] width 63 height 10
type input "$0.00"
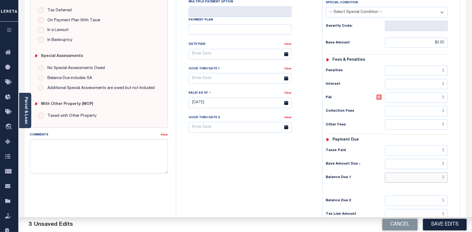
click at [403, 177] on input "text" at bounding box center [416, 177] width 63 height 10
type input "$0.00"
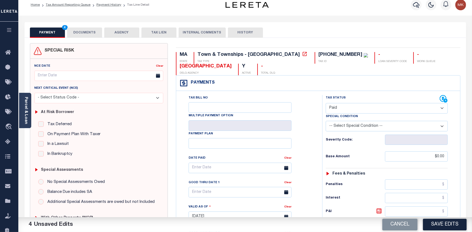
scroll to position [0, 0]
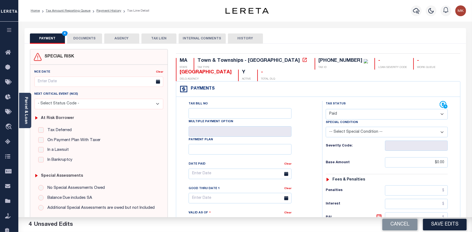
click at [79, 38] on button "DOCUMENTS" at bounding box center [84, 38] width 35 height 10
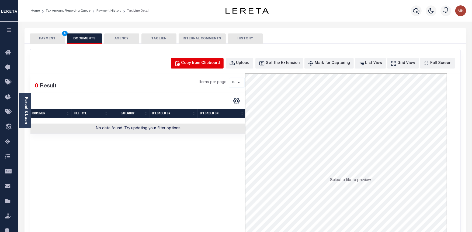
click at [206, 64] on div "Copy from Clipboard" at bounding box center [201, 63] width 39 height 6
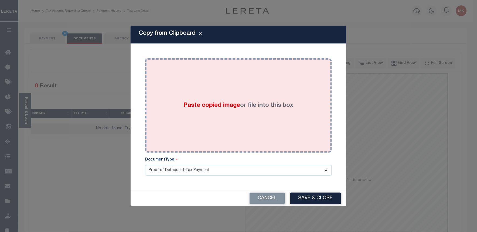
click at [241, 101] on label "Paste copied image or file into this box" at bounding box center [239, 105] width 110 height 9
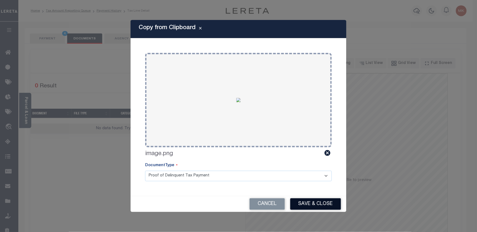
click at [310, 203] on button "Save & Close" at bounding box center [315, 204] width 51 height 12
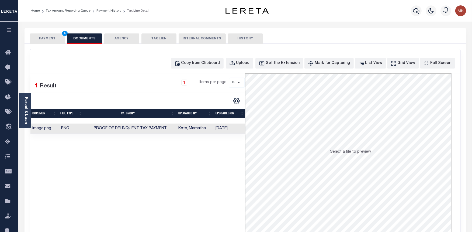
click at [36, 36] on button "PAYMENT 4" at bounding box center [47, 38] width 35 height 10
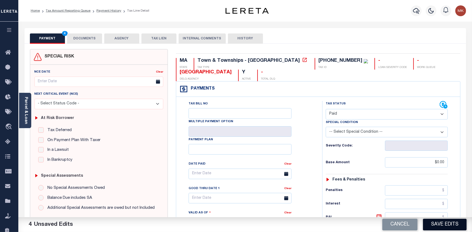
click at [444, 221] on button "Save Edits" at bounding box center [445, 225] width 44 height 12
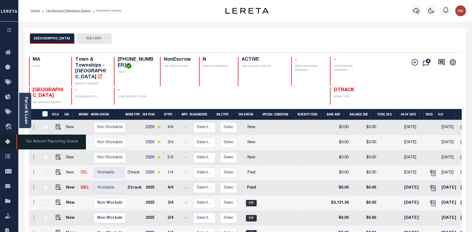
click at [9, 139] on icon at bounding box center [9, 142] width 9 height 7
click at [6, 140] on icon at bounding box center [9, 142] width 9 height 7
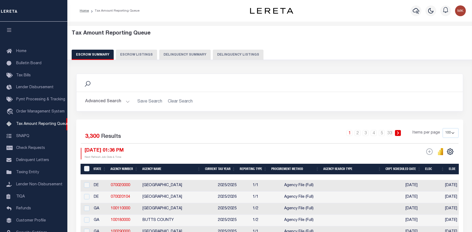
select select "100"
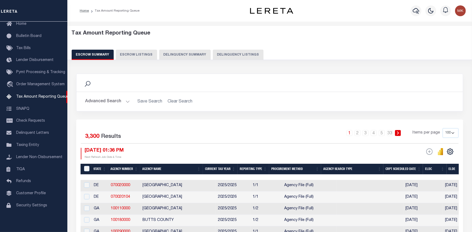
click at [233, 56] on button "Delinquency Listings" at bounding box center [238, 55] width 51 height 10
select select "100"
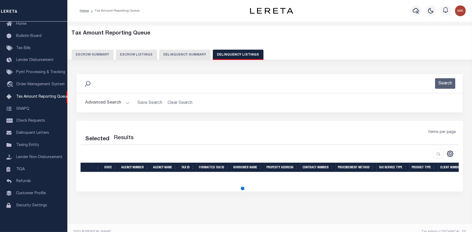
select select "100"
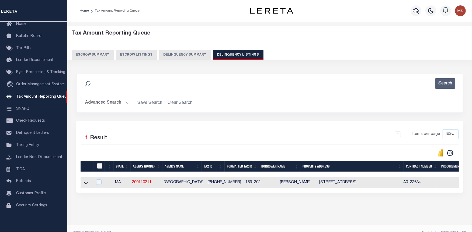
click at [100, 165] on input "checkbox" at bounding box center [99, 165] width 5 height 5
checkbox input "true"
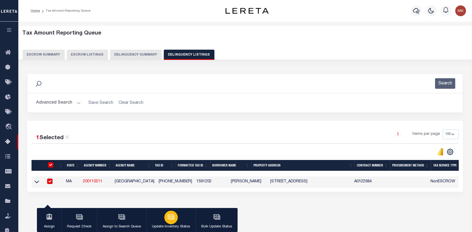
click at [168, 218] on icon "button" at bounding box center [171, 216] width 7 height 7
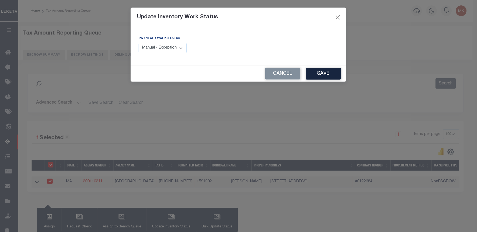
click at [172, 47] on select "Manual - Exception Pended - Awaiting Search Late Add Exception Completed" at bounding box center [163, 48] width 48 height 11
select select "4"
click at [139, 43] on select "Manual - Exception Pended - Awaiting Search Late Add Exception Completed" at bounding box center [163, 48] width 48 height 11
click at [324, 72] on button "Save" at bounding box center [323, 74] width 35 height 12
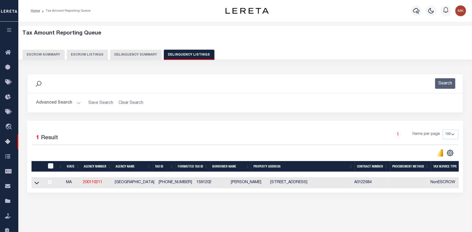
click at [76, 103] on button "Advanced Search" at bounding box center [58, 103] width 45 height 11
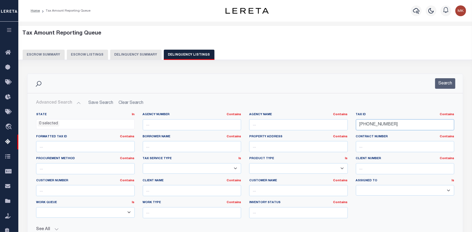
click at [371, 125] on input "159-12-02" at bounding box center [405, 124] width 99 height 11
paste input "61-05-06"
type input "[PHONE_NUMBER]"
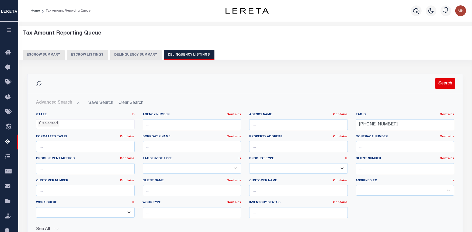
click at [448, 84] on button "Search" at bounding box center [446, 83] width 20 height 11
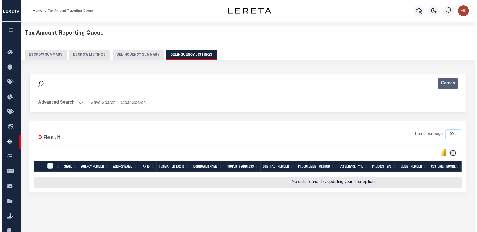
scroll to position [0, 169]
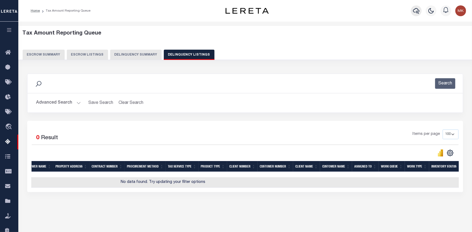
click at [419, 12] on icon "button" at bounding box center [416, 11] width 6 height 6
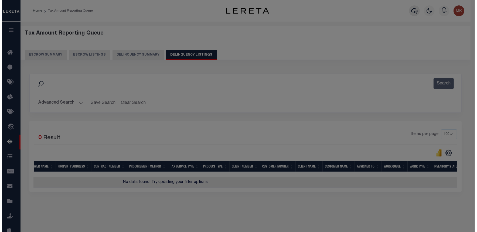
scroll to position [0, 165]
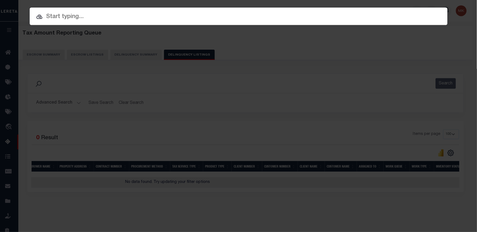
paste input "[PHONE_NUMBER]"
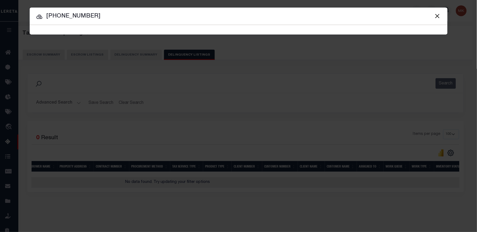
type input "[PHONE_NUMBER]"
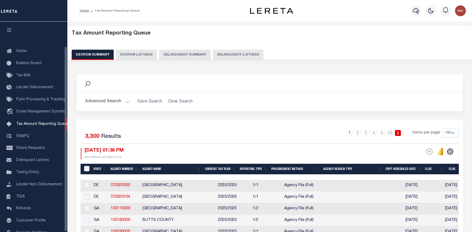
select select "100"
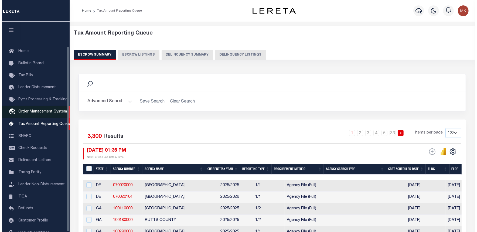
scroll to position [28, 0]
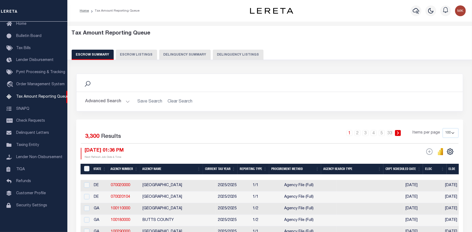
click at [231, 59] on button "Delinquency Listings" at bounding box center [238, 55] width 51 height 10
select select "100"
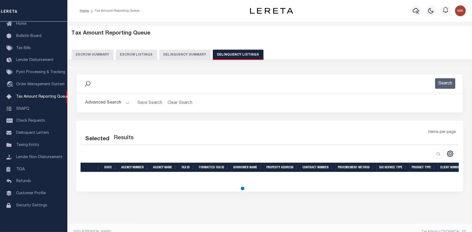
select select "100"
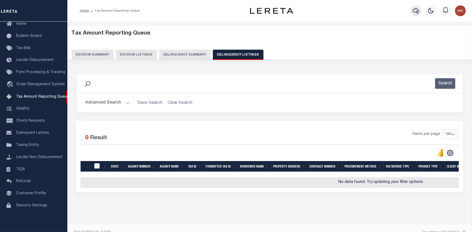
click at [414, 10] on icon "button" at bounding box center [416, 11] width 6 height 6
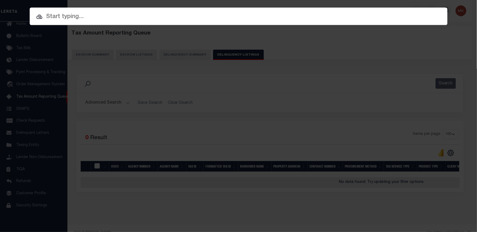
paste input "1747026640"
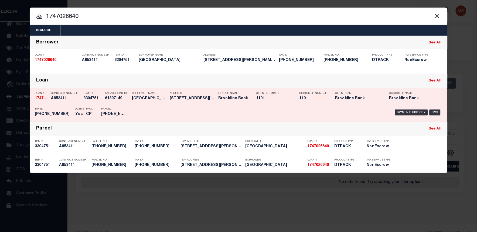
type input "1747026640"
click at [412, 111] on div "Payment History" at bounding box center [411, 112] width 33 height 6
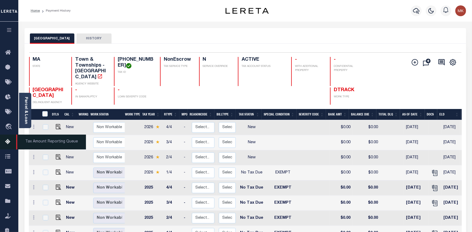
click at [9, 142] on icon at bounding box center [9, 142] width 9 height 7
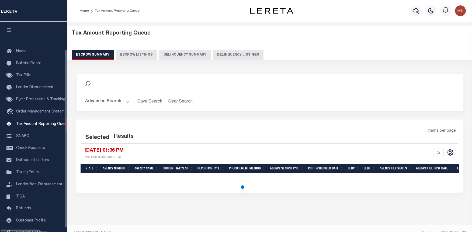
select select "100"
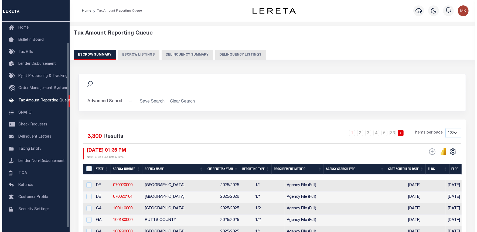
scroll to position [23, 0]
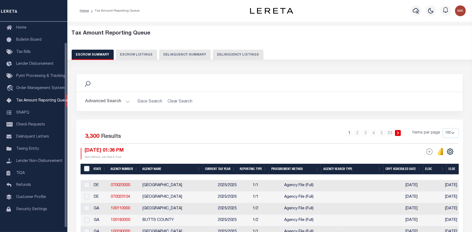
click at [220, 53] on button "Delinquency Listings" at bounding box center [238, 55] width 51 height 10
select select "100"
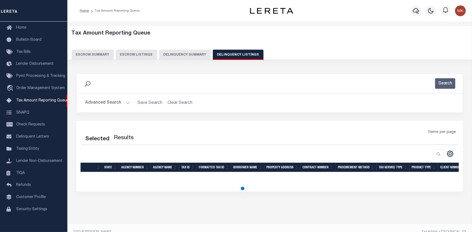
select select "100"
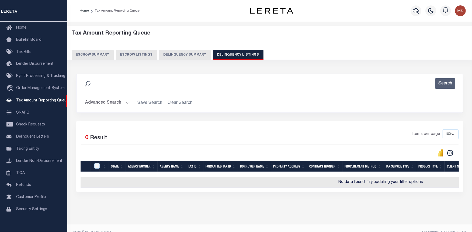
click at [127, 103] on button "Advanced Search" at bounding box center [107, 103] width 45 height 11
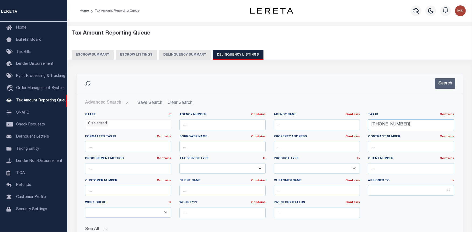
click at [382, 125] on input "[PHONE_NUMBER]" at bounding box center [411, 124] width 86 height 11
paste input "[DATE]"
type input "[PHONE_NUMBER]"
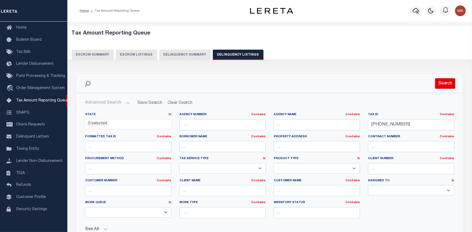
click at [449, 82] on button "Search" at bounding box center [446, 83] width 20 height 11
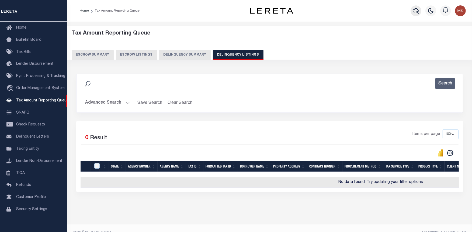
click at [419, 12] on icon "button" at bounding box center [416, 11] width 6 height 6
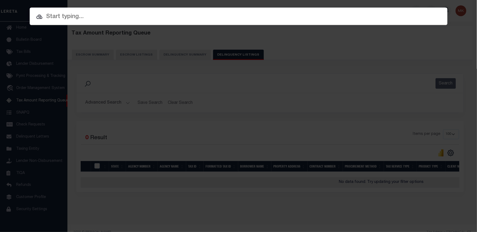
click at [86, 15] on input "text" at bounding box center [239, 16] width 418 height 9
paste input "[PHONE_NUMBER]"
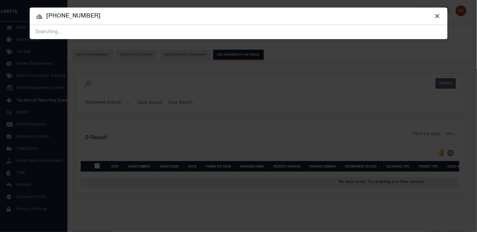
click at [47, 14] on input "[PHONE_NUMBER]" at bounding box center [239, 16] width 418 height 9
paste input "74702279"
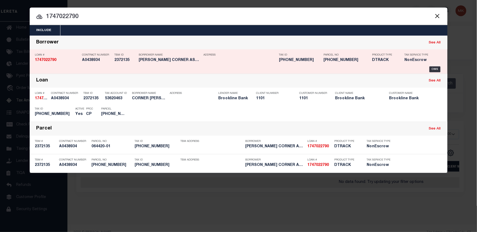
type input "1747022790"
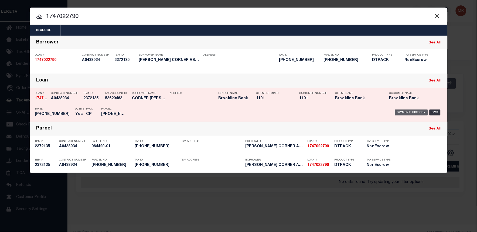
click at [405, 112] on div "Payment History" at bounding box center [411, 112] width 33 height 6
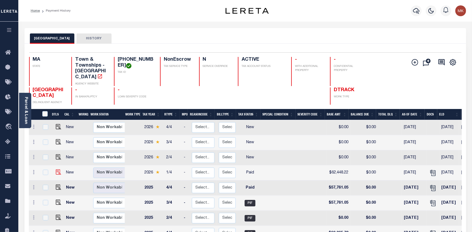
click at [56, 169] on img at bounding box center [58, 171] width 5 height 5
checkbox input "true"
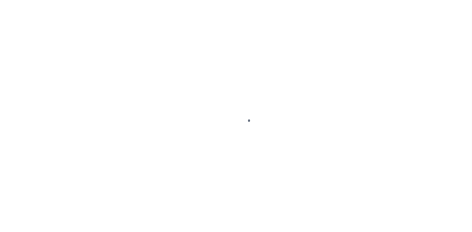
select select "PYD"
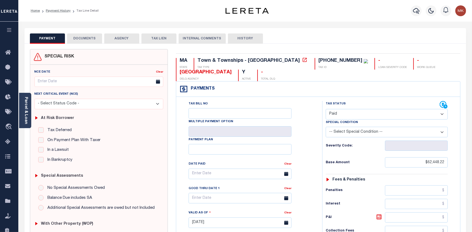
click at [87, 37] on button "DOCUMENTS" at bounding box center [84, 38] width 35 height 10
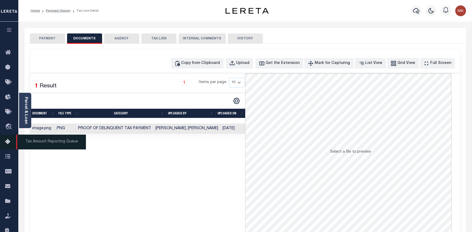
click at [3, 143] on link "Tax Amount Reporting Queue" at bounding box center [9, 142] width 18 height 15
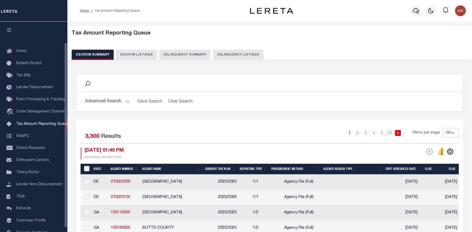
click at [225, 55] on button "Delinquency Listings" at bounding box center [238, 55] width 51 height 10
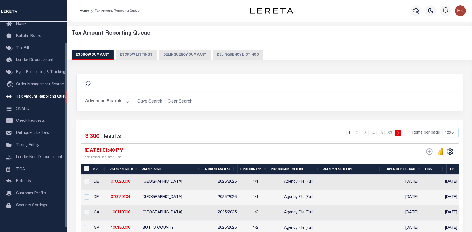
select select "100"
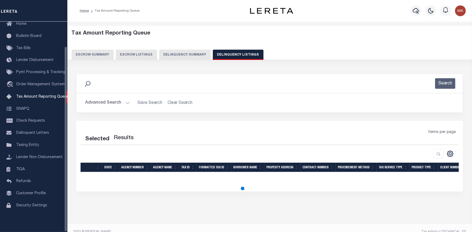
select select "100"
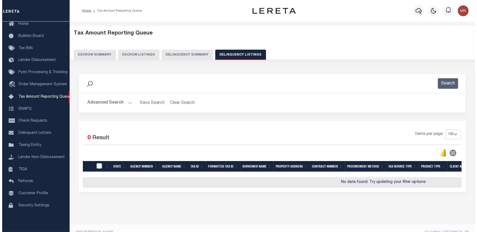
scroll to position [28, 0]
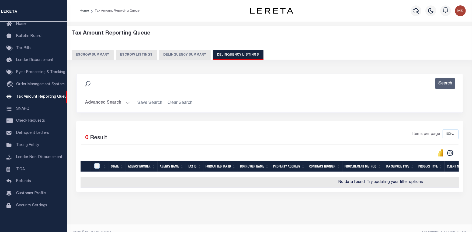
click at [125, 104] on button "Advanced Search" at bounding box center [107, 103] width 45 height 11
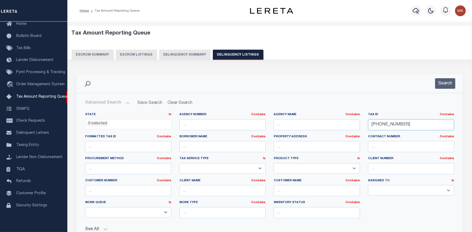
click at [377, 125] on input "163-01-00" at bounding box center [411, 124] width 86 height 11
paste input "5-07-02"
type input "[PHONE_NUMBER]"
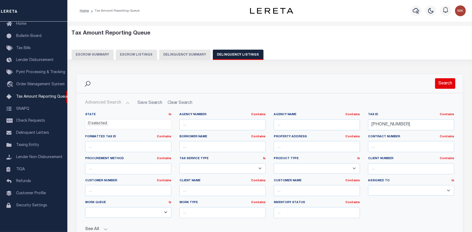
click at [444, 82] on button "Search" at bounding box center [446, 83] width 20 height 11
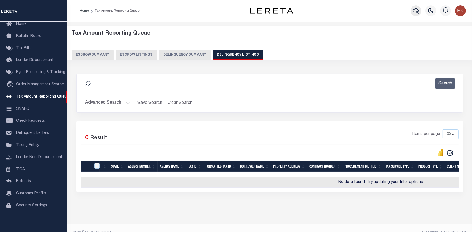
click at [415, 12] on icon "button" at bounding box center [416, 11] width 6 height 6
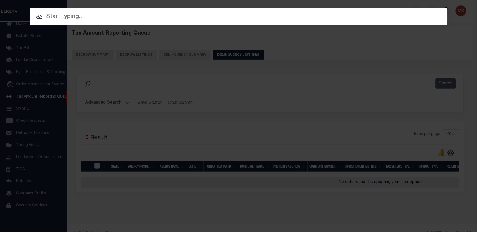
paste input "[PHONE_NUMBER]"
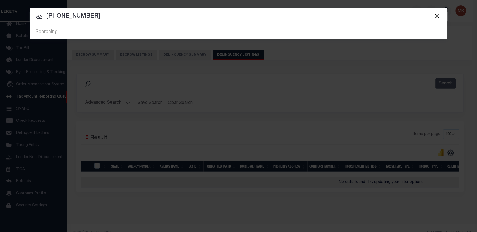
click at [69, 18] on input "[PHONE_NUMBER]" at bounding box center [239, 16] width 418 height 9
paste input "747035720"
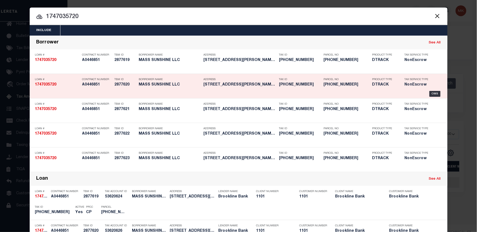
type input "1747035720"
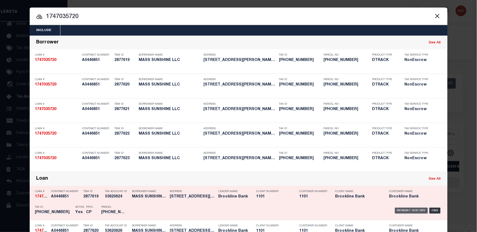
click at [402, 210] on div "Payment History" at bounding box center [411, 211] width 33 height 6
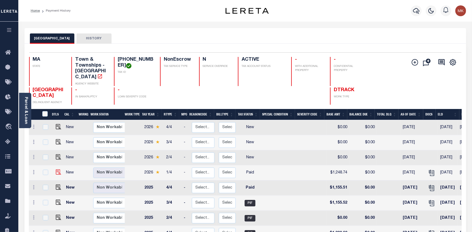
click at [56, 169] on img at bounding box center [58, 171] width 5 height 5
checkbox input "true"
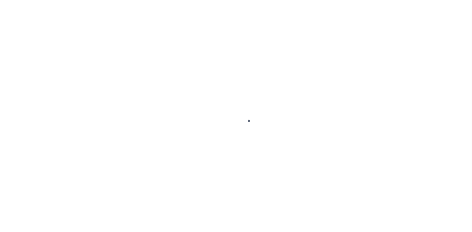
select select "PYD"
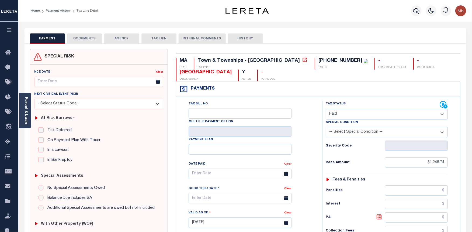
click at [83, 38] on button "DOCUMENTS" at bounding box center [84, 38] width 35 height 10
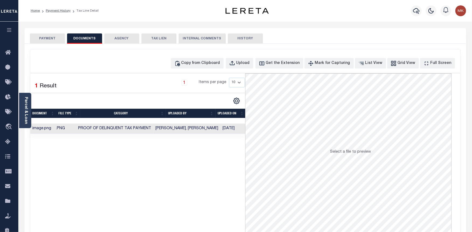
click at [54, 39] on button "PAYMENT" at bounding box center [47, 38] width 35 height 10
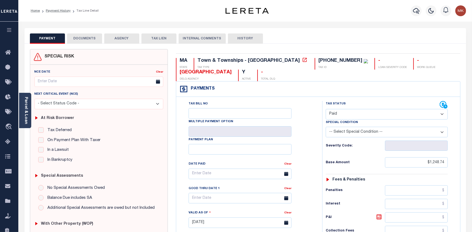
click at [11, 142] on icon at bounding box center [9, 142] width 9 height 7
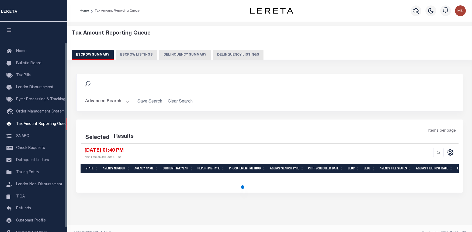
select select "100"
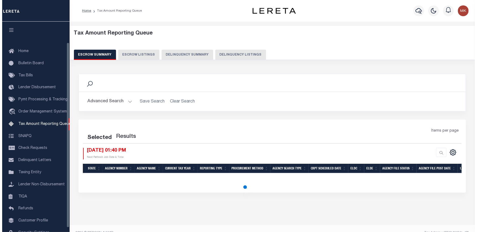
scroll to position [28, 0]
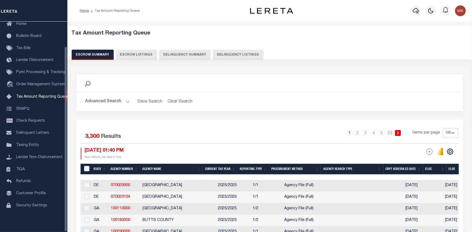
click at [223, 57] on button "Delinquency Listings" at bounding box center [238, 55] width 51 height 10
select select "100"
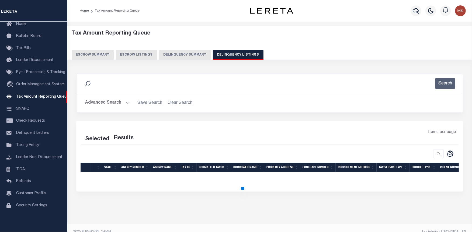
select select "100"
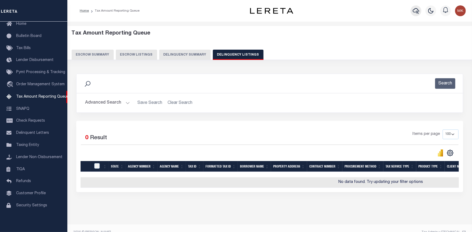
click at [414, 11] on icon "button" at bounding box center [416, 11] width 6 height 6
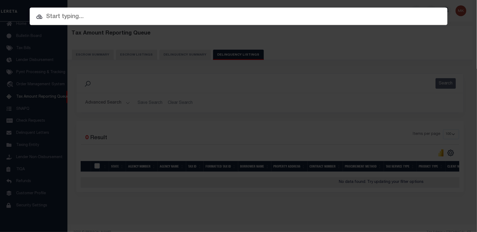
paste input "1747035720"
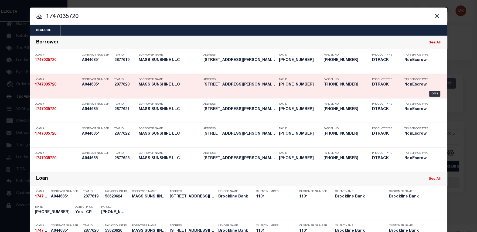
type input "1747035720"
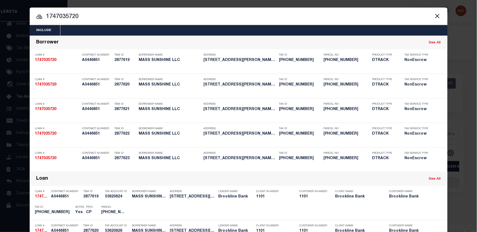
click at [66, 16] on input "1747035720" at bounding box center [239, 16] width 418 height 9
click at [98, 19] on input "1747035720" at bounding box center [239, 16] width 418 height 9
click at [436, 18] on button "Close" at bounding box center [437, 15] width 7 height 7
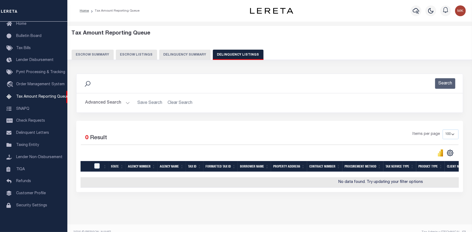
click at [125, 101] on button "Advanced Search" at bounding box center [107, 103] width 45 height 11
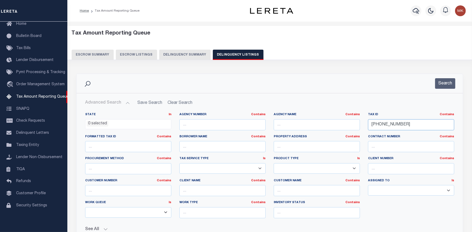
click at [376, 122] on input "[PHONE_NUMBER]" at bounding box center [411, 124] width 86 height 11
paste input "4"
type input "[PHONE_NUMBER]"
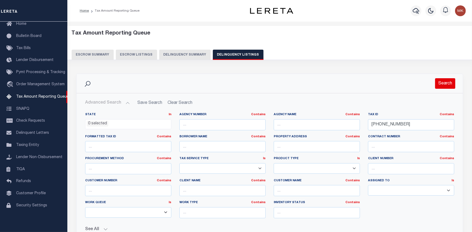
click at [442, 86] on button "Search" at bounding box center [446, 83] width 20 height 11
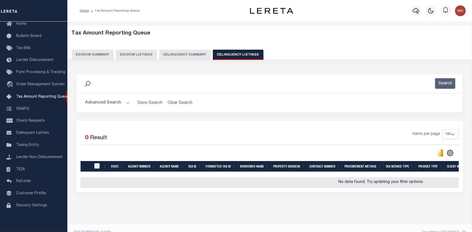
click at [126, 102] on button "Advanced Search" at bounding box center [107, 103] width 45 height 11
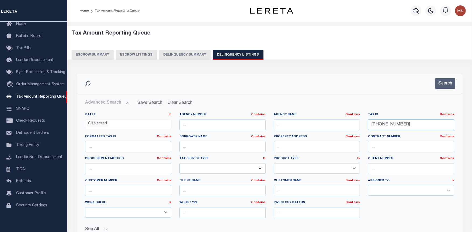
click at [379, 125] on input "[PHONE_NUMBER]" at bounding box center [411, 124] width 86 height 11
click at [441, 85] on button "Search" at bounding box center [446, 83] width 20 height 11
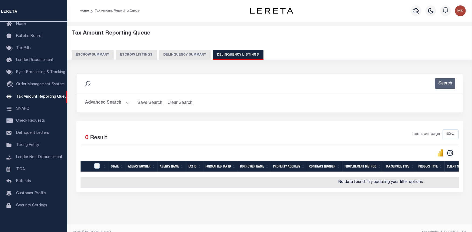
click at [127, 105] on button "Advanced Search" at bounding box center [107, 103] width 45 height 11
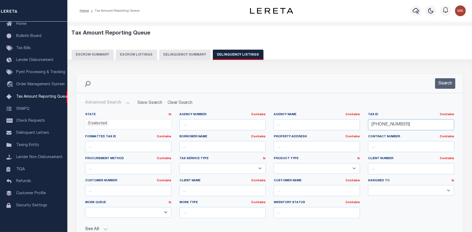
click at [386, 123] on input "165-07-04" at bounding box center [411, 124] width 86 height 11
paste input "7-05-00"
type input "[PHONE_NUMBER]"
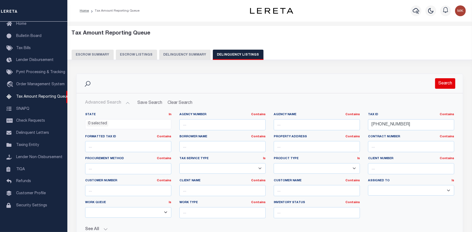
click at [443, 81] on button "Search" at bounding box center [446, 83] width 20 height 11
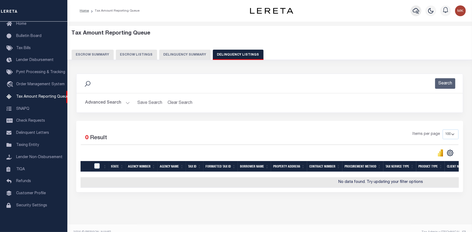
click at [414, 11] on icon "button" at bounding box center [416, 11] width 6 height 6
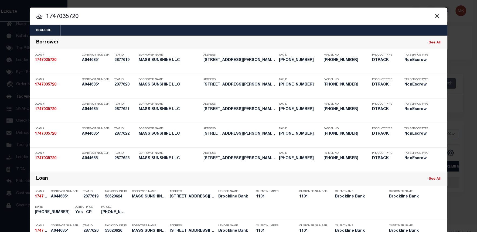
click at [72, 18] on input "1747035720" at bounding box center [239, 16] width 418 height 9
paste input "67-05-0"
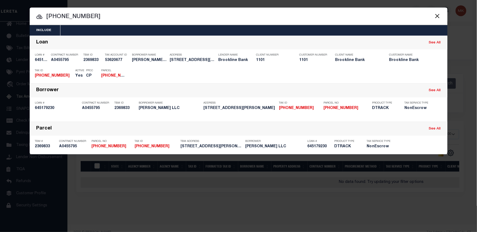
click at [59, 17] on input "[PHONE_NUMBER]" at bounding box center [239, 16] width 418 height 9
paste input "645179230"
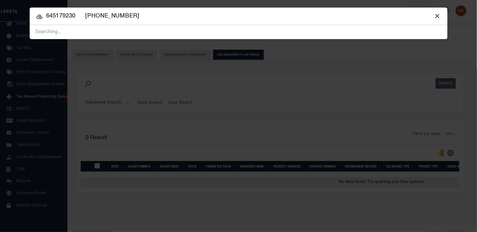
drag, startPoint x: 116, startPoint y: 17, endPoint x: 46, endPoint y: 17, distance: 70.1
click at [46, 17] on input "645179230 167-05-00" at bounding box center [239, 16] width 418 height 9
paste input "text"
click at [115, 19] on input "645179230 167-05-00" at bounding box center [239, 16] width 418 height 9
type input "6"
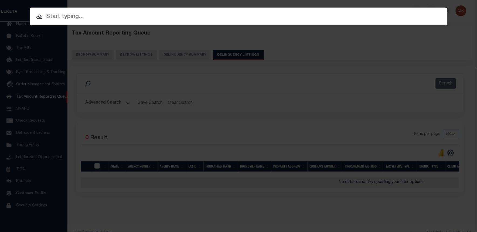
paste input "645179230 167-05-00"
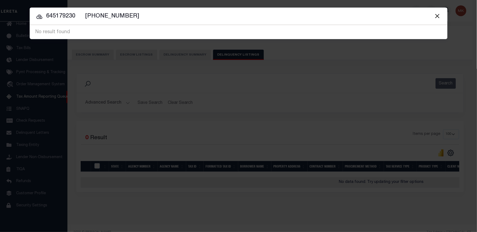
drag, startPoint x: 77, startPoint y: 14, endPoint x: 43, endPoint y: 19, distance: 34.4
click at [43, 19] on input "645179230 167-05-00" at bounding box center [239, 16] width 418 height 9
paste input "text"
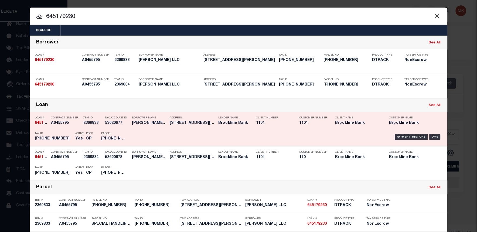
type input "645179230"
click at [416, 136] on div "Payment History" at bounding box center [411, 137] width 33 height 6
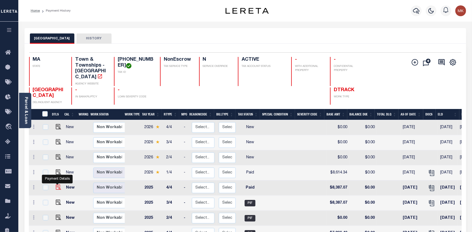
click at [57, 184] on img "" at bounding box center [58, 186] width 5 height 5
checkbox input "true"
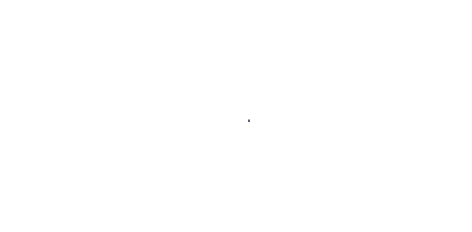
select select "PYD"
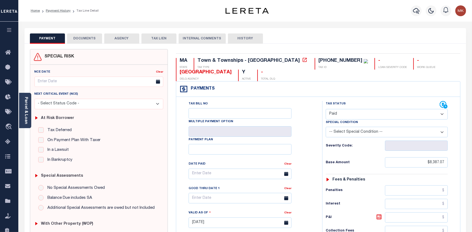
click at [82, 37] on button "DOCUMENTS" at bounding box center [84, 38] width 35 height 10
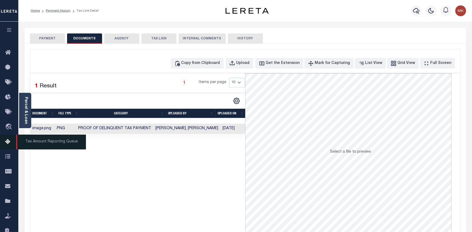
click at [8, 138] on link "Tax Amount Reporting Queue" at bounding box center [9, 142] width 18 height 15
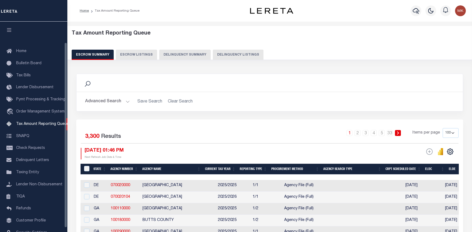
click at [169, 52] on button "Delinquency Summary" at bounding box center [185, 55] width 52 height 10
click at [201, 52] on button "Delinquency Summary" at bounding box center [185, 55] width 52 height 10
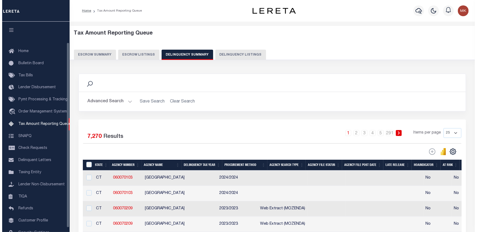
scroll to position [23, 0]
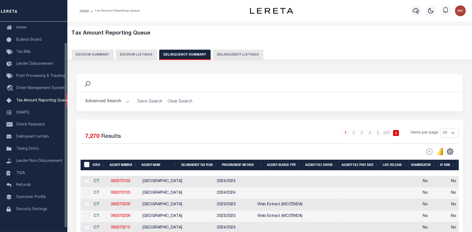
click at [239, 54] on button "Delinquency Listings" at bounding box center [238, 55] width 51 height 10
select select "100"
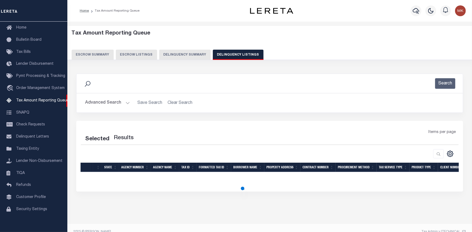
select select "100"
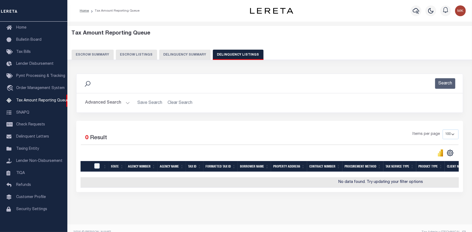
click at [126, 103] on button "Advanced Search" at bounding box center [107, 103] width 45 height 11
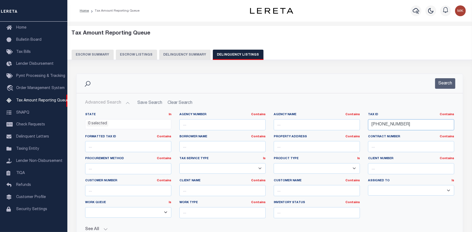
click at [382, 126] on input "[PHONE_NUMBER]" at bounding box center [411, 124] width 86 height 11
paste input "6-09"
type input "[PHONE_NUMBER]"
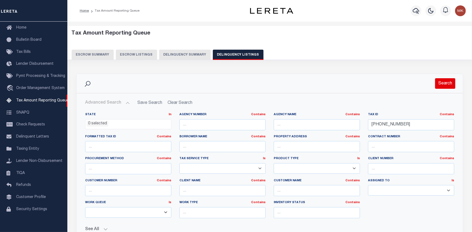
click at [439, 86] on button "Search" at bounding box center [446, 83] width 20 height 11
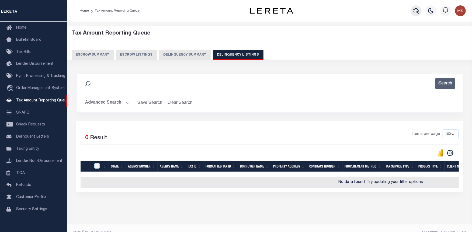
click at [419, 12] on icon "button" at bounding box center [416, 11] width 6 height 6
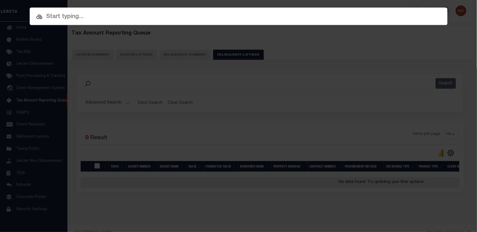
paste input "[PHONE_NUMBER]"
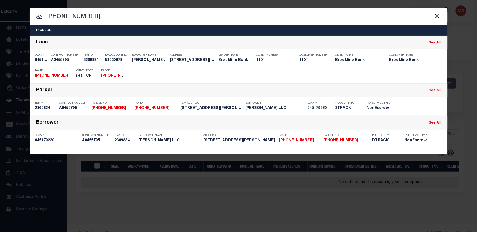
drag, startPoint x: 74, startPoint y: 15, endPoint x: 46, endPoint y: 18, distance: 28.0
click at [46, 18] on input "[PHONE_NUMBER]" at bounding box center [239, 16] width 418 height 9
paste input "645179230"
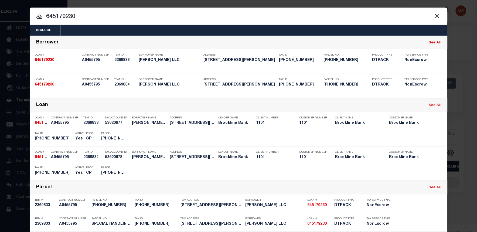
type input "645179230"
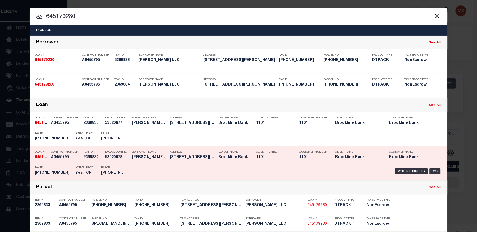
click at [406, 167] on div "Payment History OMS" at bounding box center [288, 171] width 308 height 16
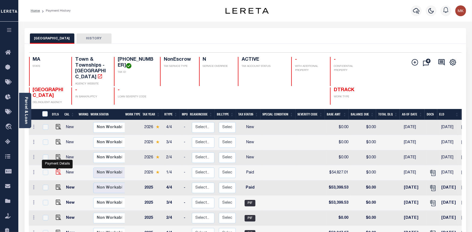
click at [58, 169] on img "" at bounding box center [58, 171] width 5 height 5
checkbox input "true"
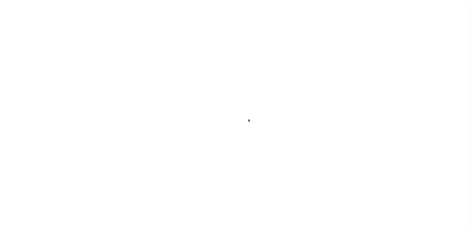
select select "PYD"
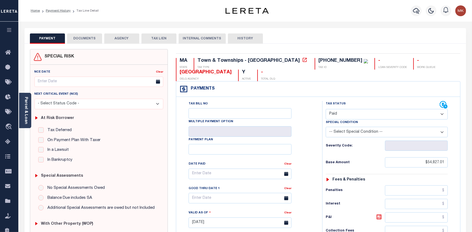
click at [88, 39] on button "DOCUMENTS" at bounding box center [84, 38] width 35 height 10
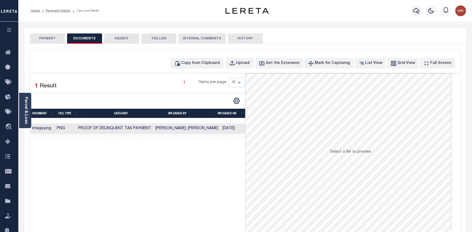
click at [46, 39] on button "PAYMENT" at bounding box center [47, 38] width 35 height 10
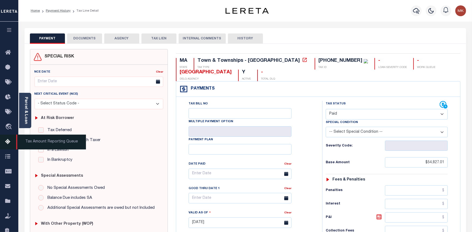
click at [7, 141] on icon at bounding box center [9, 142] width 9 height 7
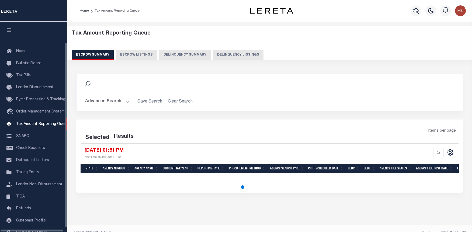
click at [239, 58] on button "Delinquency Listings" at bounding box center [238, 55] width 51 height 10
select select "100"
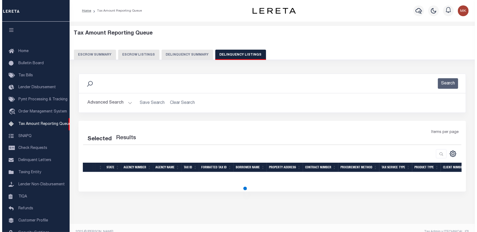
scroll to position [23, 0]
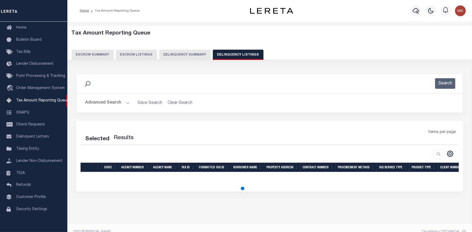
select select "100"
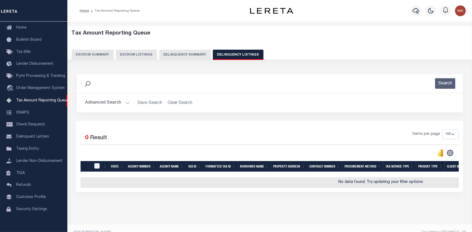
click at [126, 103] on button "Advanced Search" at bounding box center [107, 103] width 45 height 11
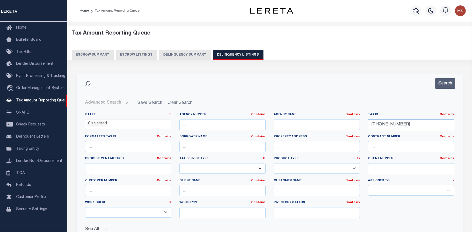
click at [378, 125] on input "167-06-09" at bounding box center [411, 124] width 86 height 11
paste input "9-03-08"
type input "[PHONE_NUMBER]"
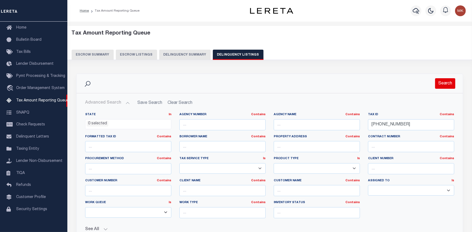
click at [447, 80] on button "Search" at bounding box center [446, 83] width 20 height 11
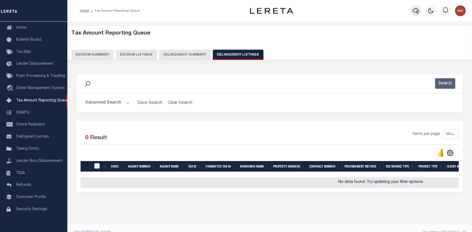
click at [418, 12] on icon "button" at bounding box center [416, 11] width 6 height 6
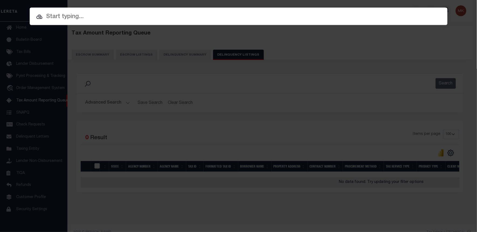
paste input "[PHONE_NUMBER]"
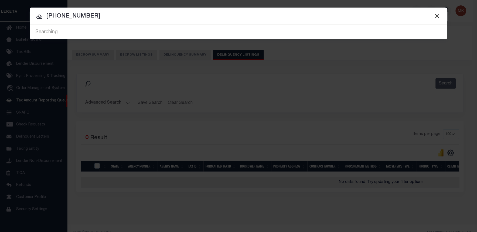
click at [59, 15] on input "[PHONE_NUMBER]" at bounding box center [239, 16] width 418 height 9
paste input "747035980"
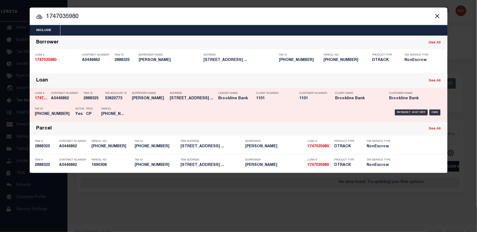
type input "1747035980"
click at [407, 112] on div "Payment History" at bounding box center [411, 112] width 33 height 6
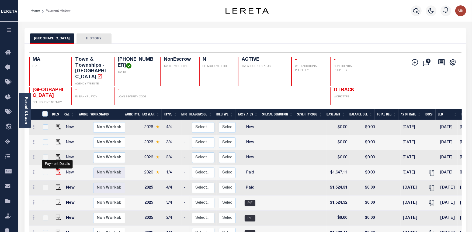
click at [56, 169] on img "" at bounding box center [58, 171] width 5 height 5
checkbox input "true"
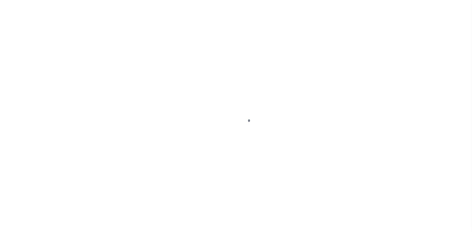
select select "PYD"
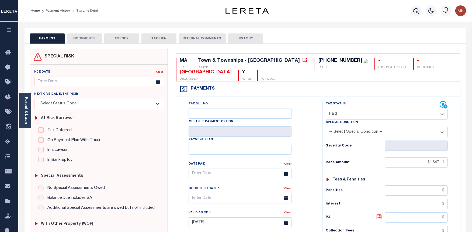
click at [93, 38] on button "DOCUMENTS" at bounding box center [84, 38] width 35 height 10
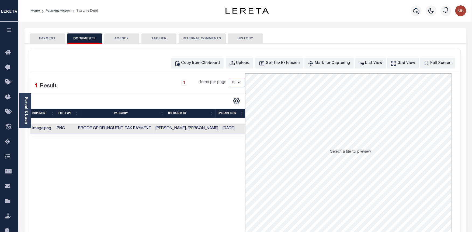
click at [44, 41] on button "PAYMENT" at bounding box center [47, 38] width 35 height 10
